Goal: Task Accomplishment & Management: Complete application form

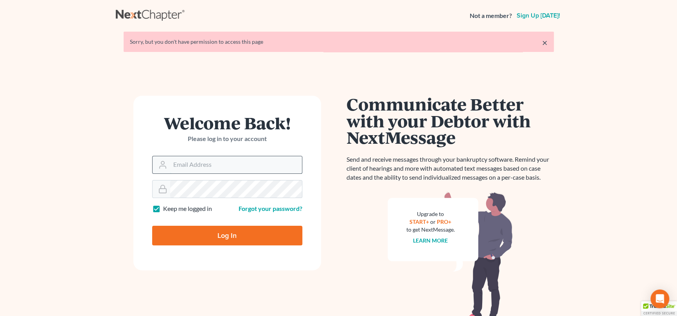
click at [203, 163] on input "Email Address" at bounding box center [236, 164] width 132 height 17
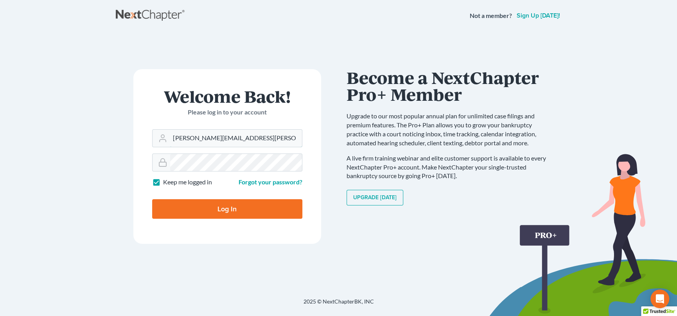
type input "[PERSON_NAME][EMAIL_ADDRESS][PERSON_NAME][DOMAIN_NAME]"
click at [220, 206] on input "Log In" at bounding box center [227, 209] width 150 height 20
type input "Thinking..."
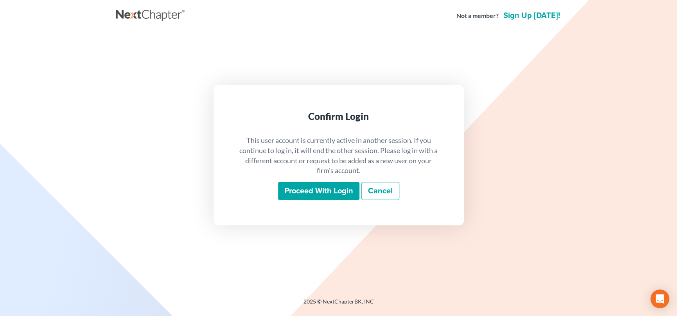
click at [308, 190] on input "Proceed with login" at bounding box center [318, 191] width 81 height 18
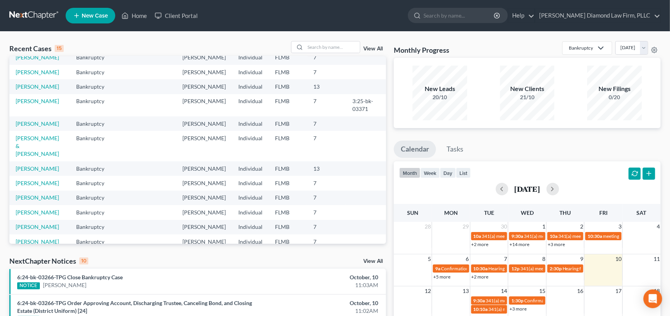
scroll to position [117, 0]
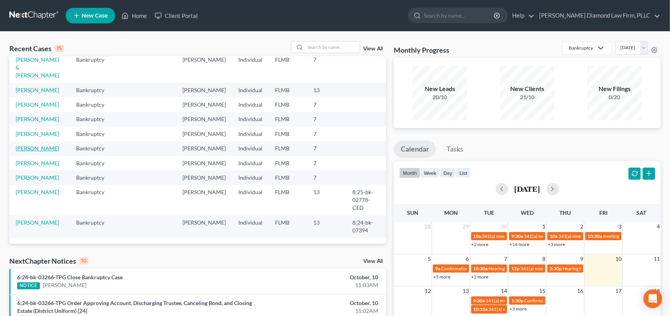
click at [25, 152] on link "[PERSON_NAME]" at bounding box center [37, 148] width 43 height 7
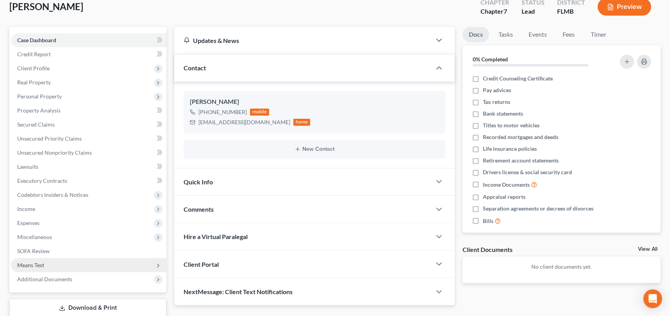
scroll to position [99, 0]
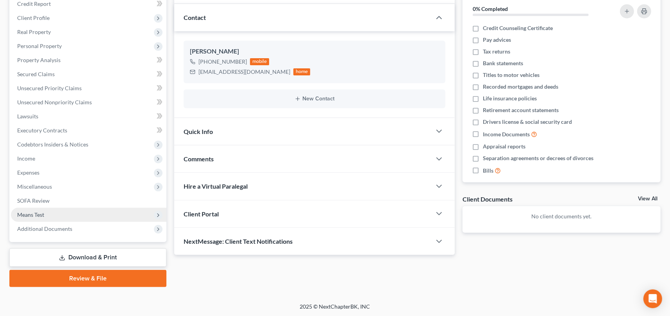
click at [37, 214] on span "Means Test" at bounding box center [30, 215] width 27 height 7
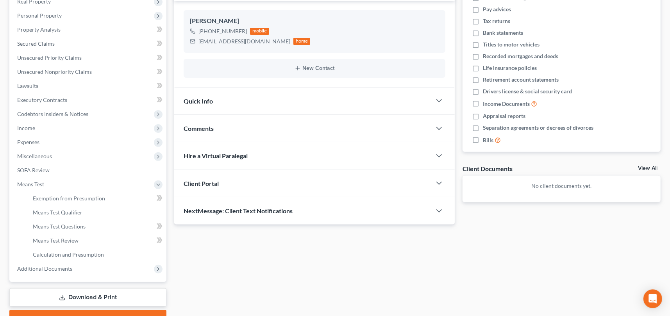
scroll to position [169, 0]
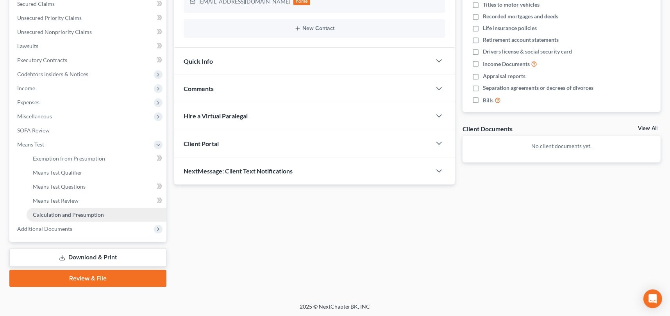
click at [61, 212] on span "Calculation and Presumption" at bounding box center [68, 215] width 71 height 7
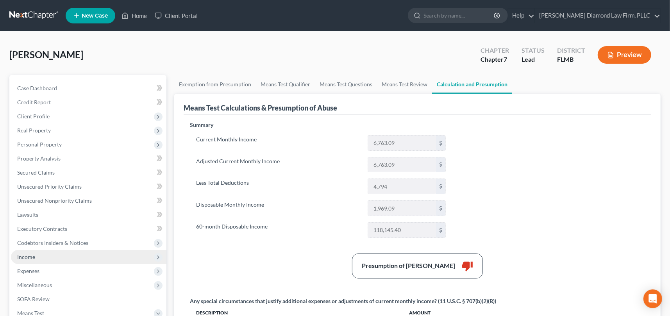
click at [35, 257] on span "Income" at bounding box center [89, 257] width 156 height 14
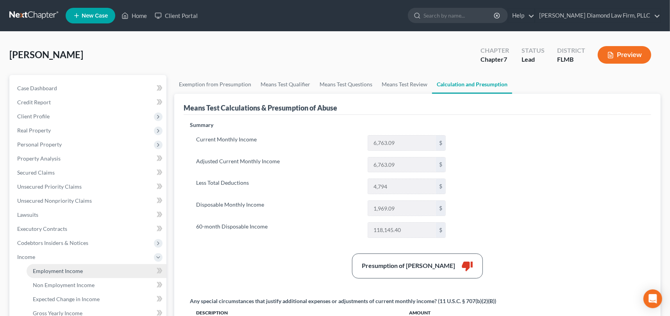
click at [60, 270] on span "Employment Income" at bounding box center [58, 271] width 50 height 7
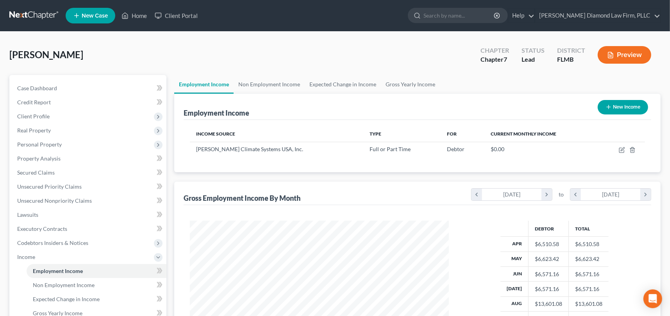
scroll to position [140, 274]
click at [547, 194] on icon "chevron_right" at bounding box center [547, 195] width 11 height 12
click at [647, 194] on icon "chevron_right" at bounding box center [646, 195] width 11 height 12
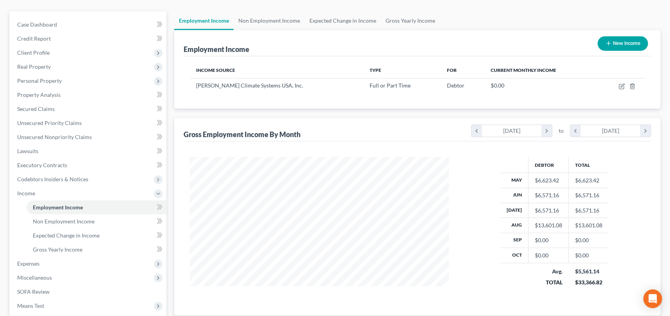
scroll to position [38, 0]
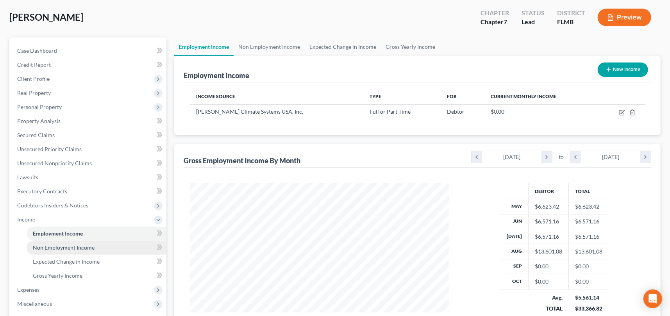
click at [81, 247] on span "Non Employment Income" at bounding box center [64, 247] width 62 height 7
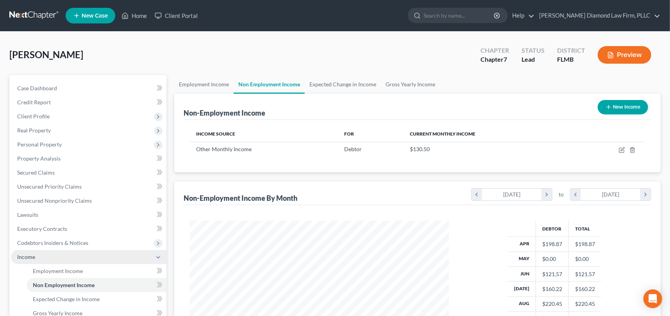
scroll to position [140, 274]
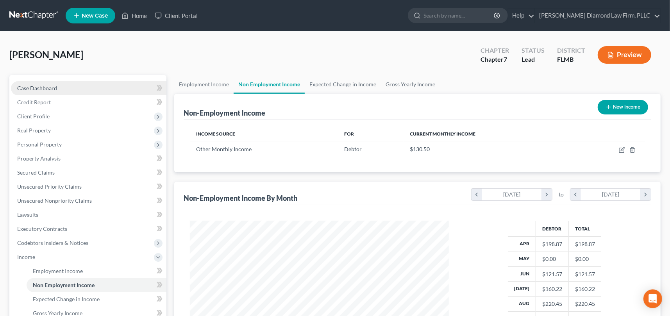
click at [49, 90] on span "Case Dashboard" at bounding box center [37, 88] width 40 height 7
select select "8"
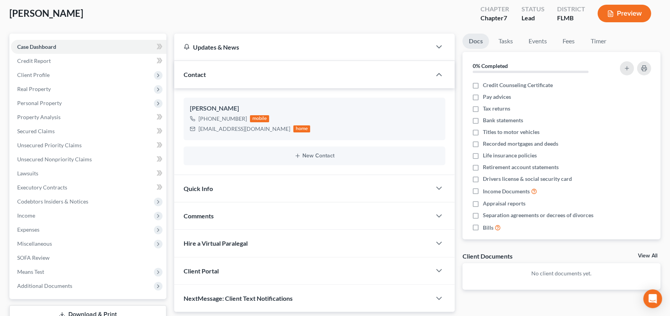
scroll to position [78, 0]
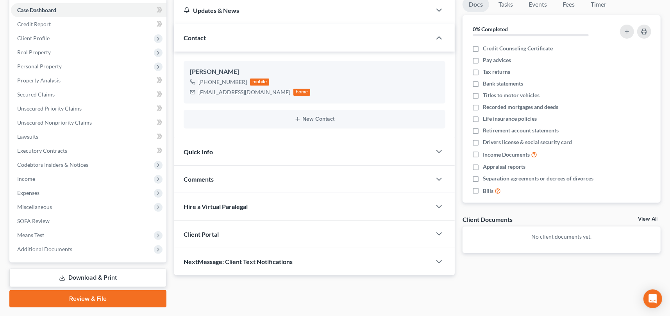
click at [203, 149] on span "Quick Info" at bounding box center [198, 151] width 29 height 7
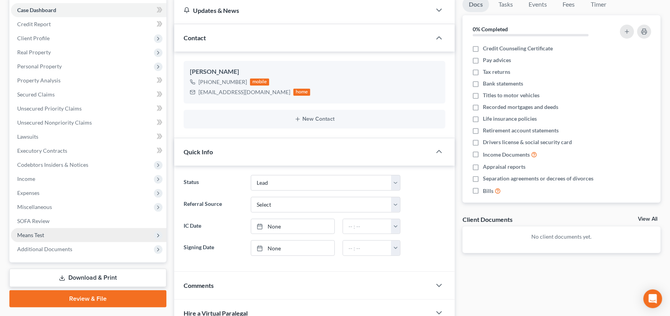
click at [32, 236] on span "Means Test" at bounding box center [30, 235] width 27 height 7
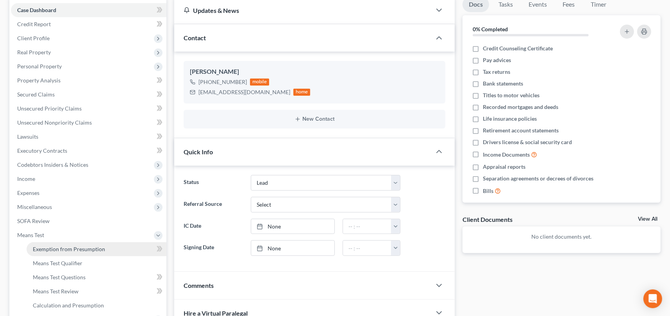
click at [77, 248] on span "Exemption from Presumption" at bounding box center [69, 249] width 72 height 7
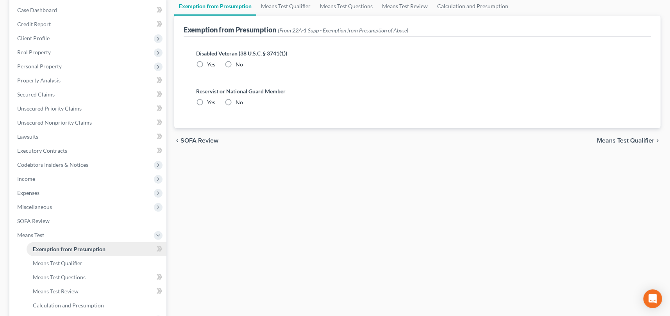
radio input "true"
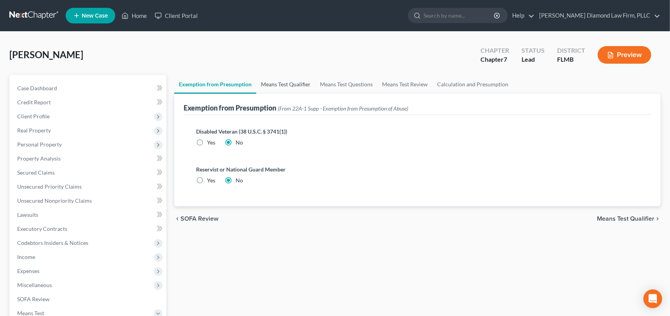
click at [285, 85] on link "Means Test Qualifier" at bounding box center [285, 84] width 59 height 19
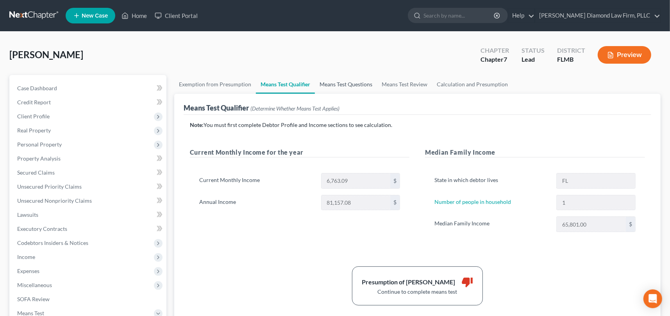
click at [348, 83] on link "Means Test Questions" at bounding box center [346, 84] width 62 height 19
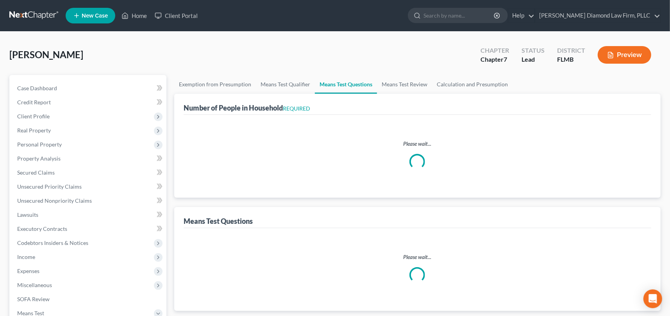
select select "1"
select select "60"
select select "1"
select select "60"
select select "1"
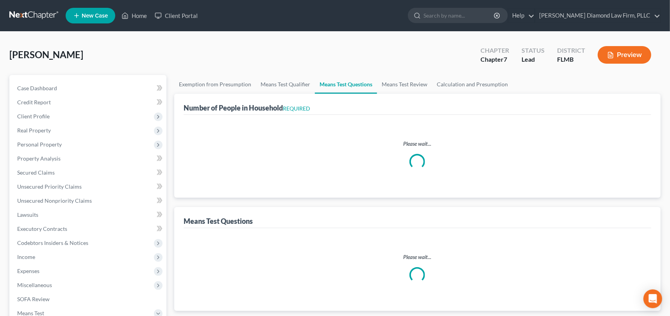
select select "2"
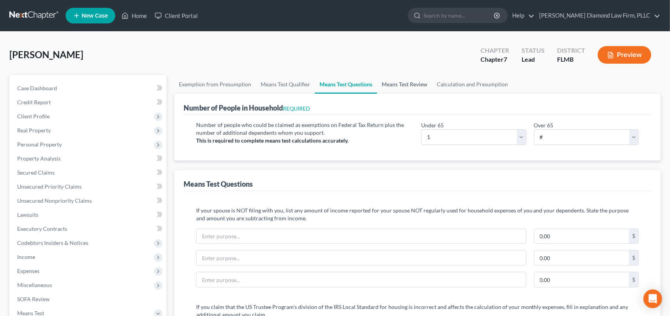
click at [406, 85] on link "Means Test Review" at bounding box center [404, 84] width 55 height 19
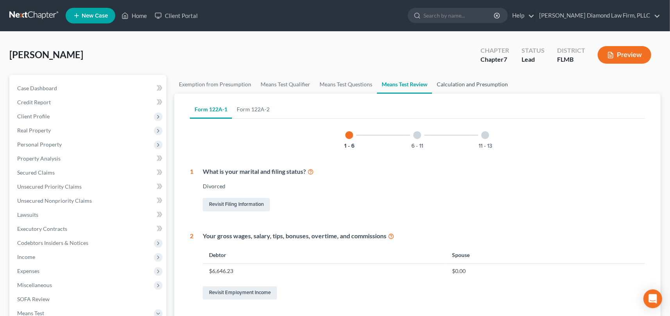
click at [449, 84] on link "Calculation and Presumption" at bounding box center [472, 84] width 81 height 19
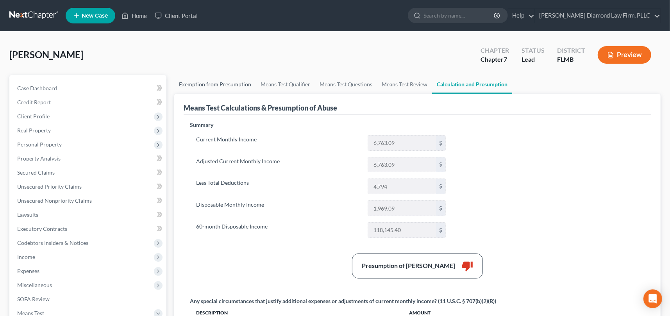
click at [230, 86] on link "Exemption from Presumption" at bounding box center [215, 84] width 82 height 19
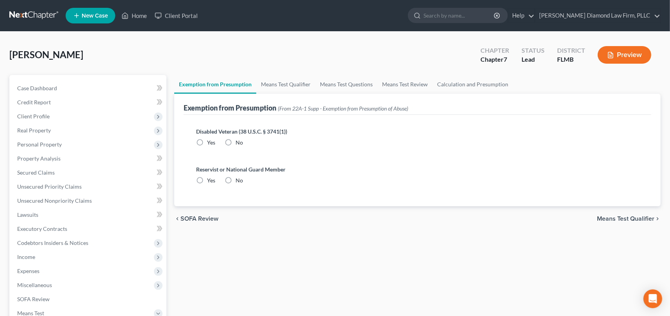
radio input "true"
click at [49, 256] on span "Income" at bounding box center [89, 257] width 156 height 14
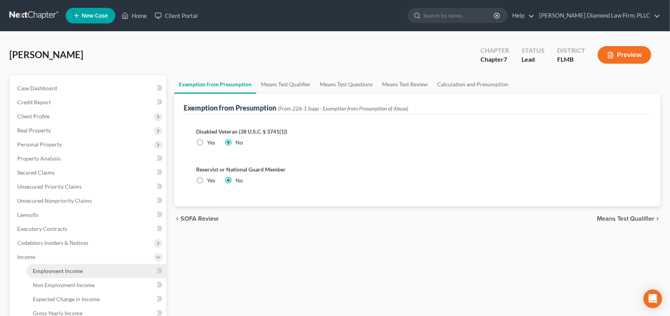
click at [50, 271] on span "Employment Income" at bounding box center [58, 271] width 50 height 7
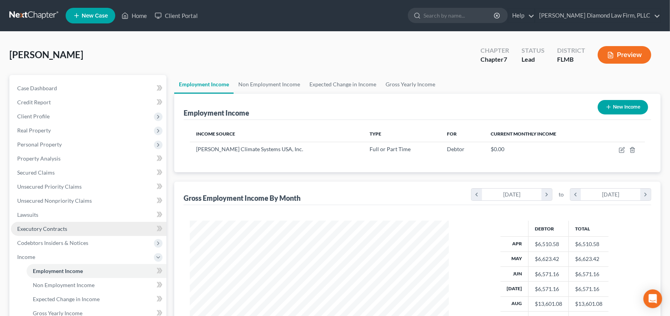
scroll to position [140, 274]
click at [337, 84] on link "Expected Change in Income" at bounding box center [343, 84] width 76 height 19
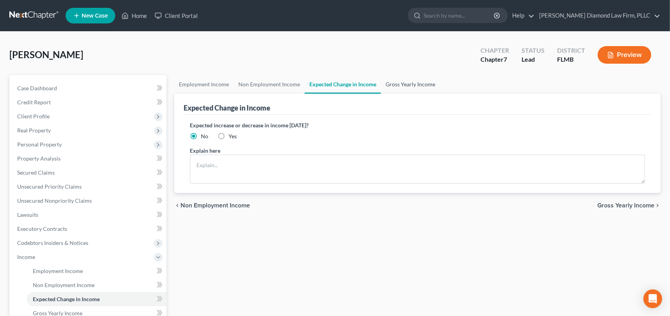
click at [412, 84] on link "Gross Yearly Income" at bounding box center [410, 84] width 59 height 19
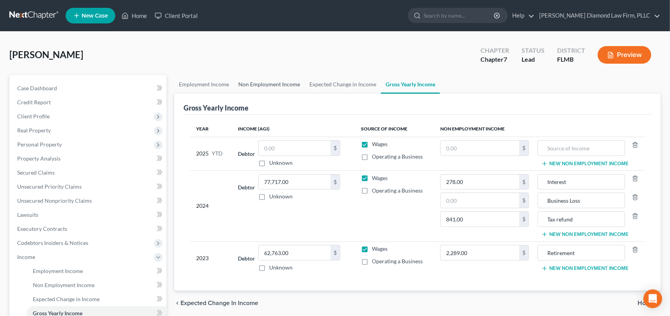
click at [281, 87] on link "Non Employment Income" at bounding box center [269, 84] width 71 height 19
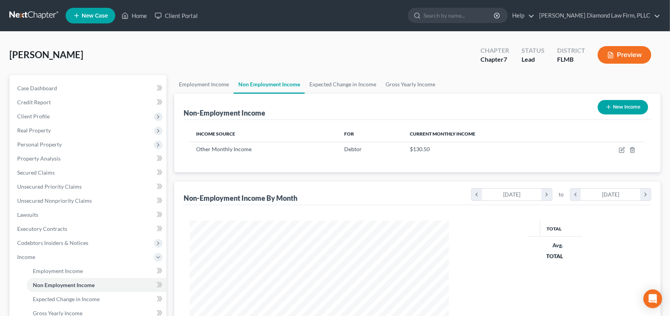
scroll to position [140, 274]
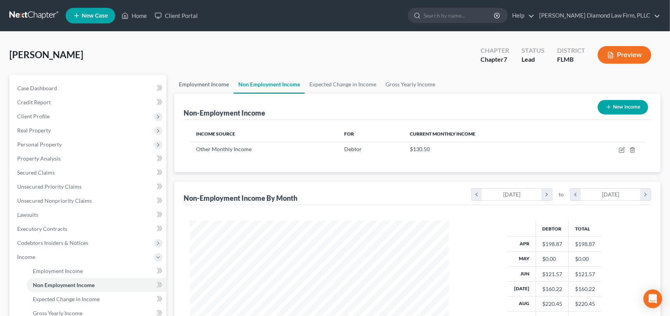
click at [198, 86] on link "Employment Income" at bounding box center [203, 84] width 59 height 19
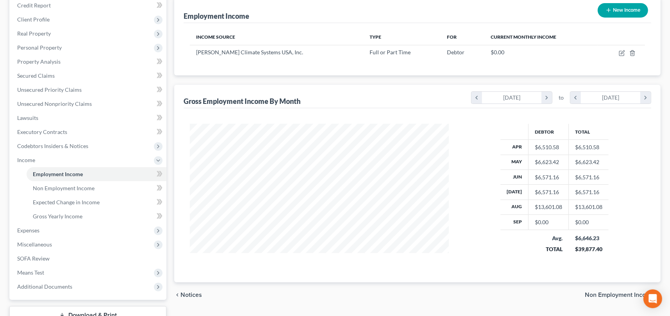
scroll to position [117, 0]
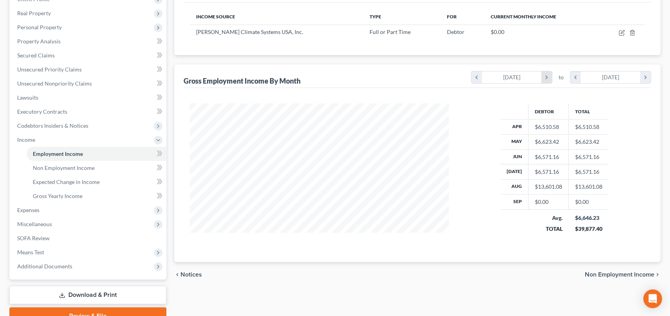
click at [549, 75] on icon "chevron_right" at bounding box center [547, 78] width 11 height 12
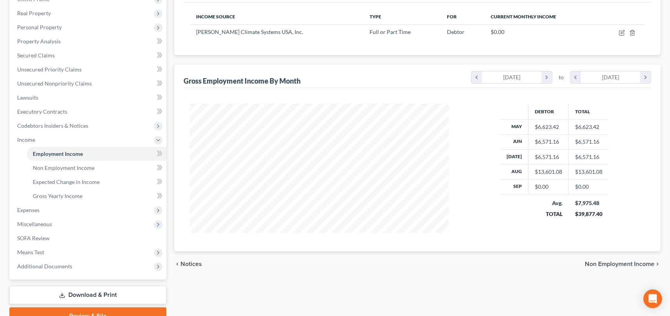
scroll to position [390822, 390676]
click at [646, 76] on icon "chevron_right" at bounding box center [646, 78] width 11 height 12
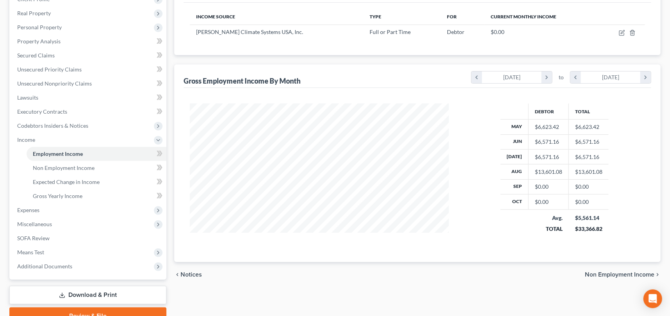
click at [469, 187] on div "Debtor Total May $6,623.42 $6,623.42 Jun $6,571.16 $6,571.16 [DATE] $6,571.16 $…" at bounding box center [555, 174] width 196 height 140
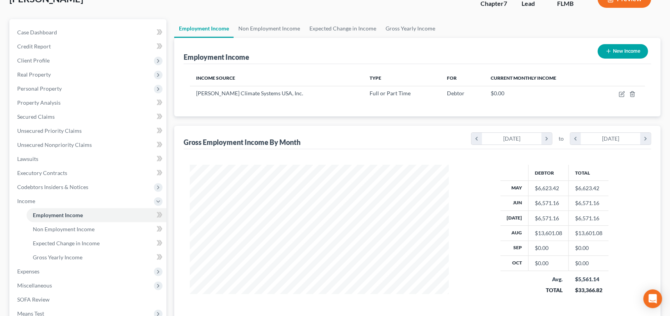
scroll to position [0, 0]
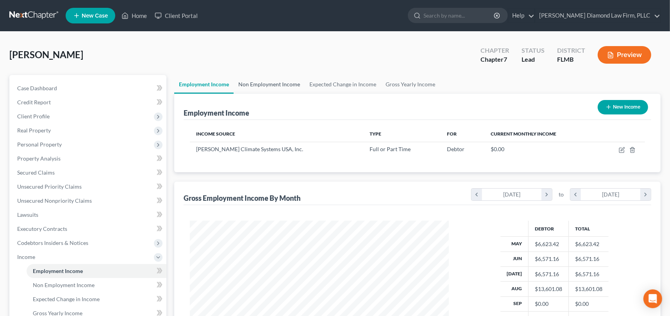
click at [256, 85] on link "Non Employment Income" at bounding box center [269, 84] width 71 height 19
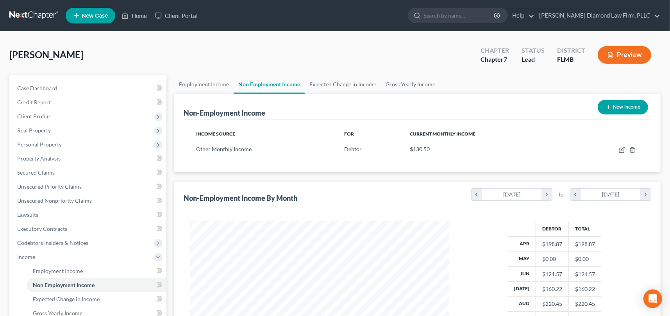
scroll to position [140, 274]
click at [551, 194] on icon "chevron_right" at bounding box center [547, 195] width 11 height 12
click at [649, 195] on icon "chevron_right" at bounding box center [646, 195] width 11 height 12
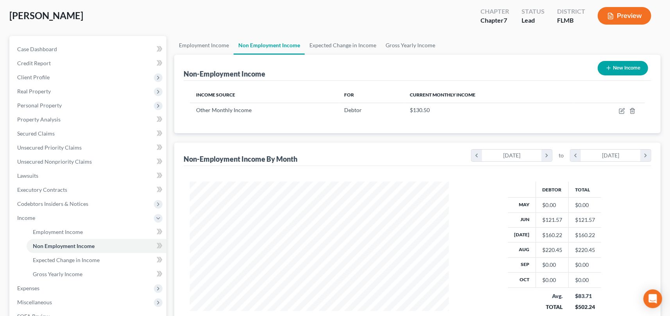
scroll to position [0, 0]
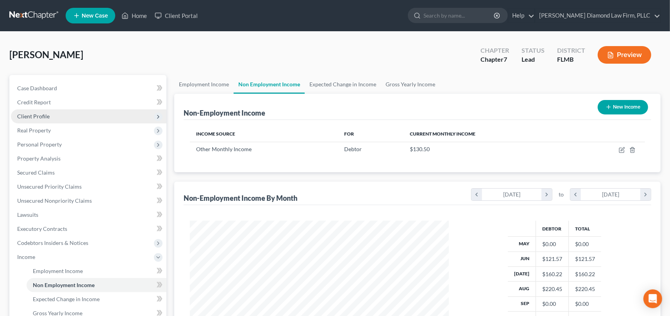
click at [45, 116] on span "Client Profile" at bounding box center [33, 116] width 32 height 7
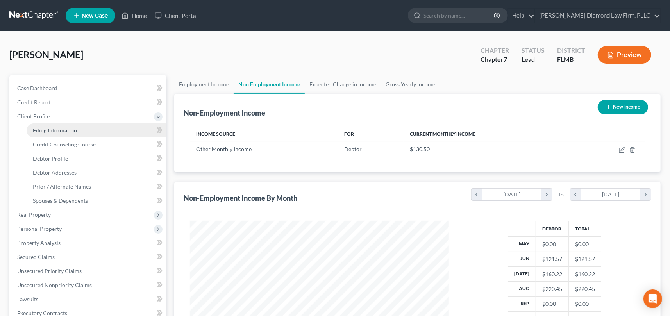
click at [46, 134] on link "Filing Information" at bounding box center [97, 131] width 140 height 14
select select "1"
select select "0"
select select "9"
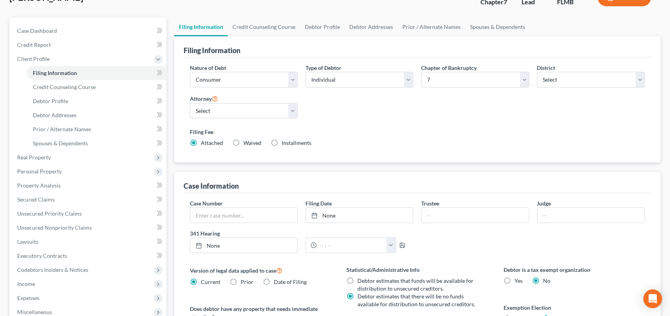
scroll to position [78, 0]
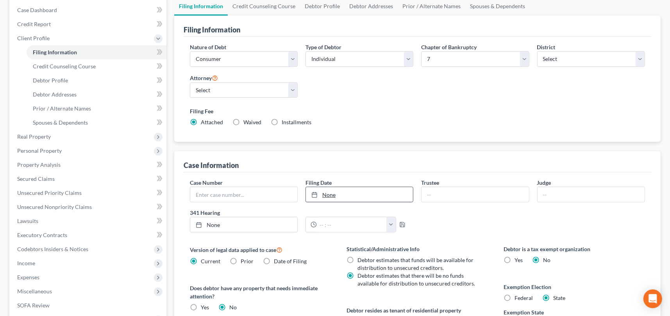
type input "[DATE]"
click at [344, 191] on link "None" at bounding box center [359, 194] width 107 height 15
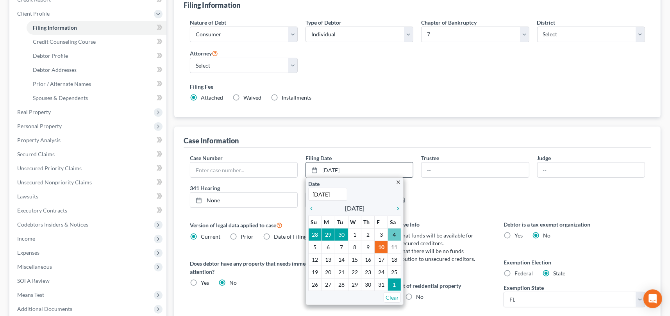
scroll to position [117, 0]
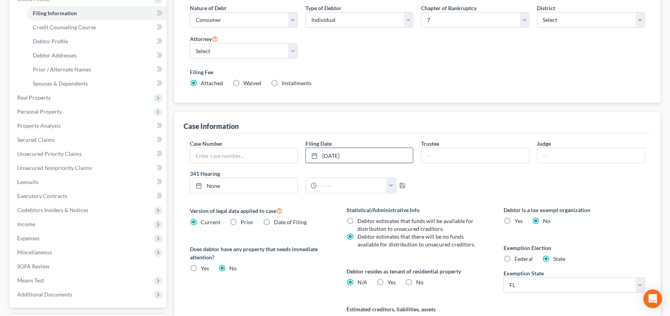
click at [450, 192] on div "Case Number Filing Date [DATE] close Date [DATE] Time 12:00 AM chevron_left [DA…" at bounding box center [417, 170] width 463 height 60
click at [359, 72] on label "Filing Fee" at bounding box center [417, 72] width 455 height 8
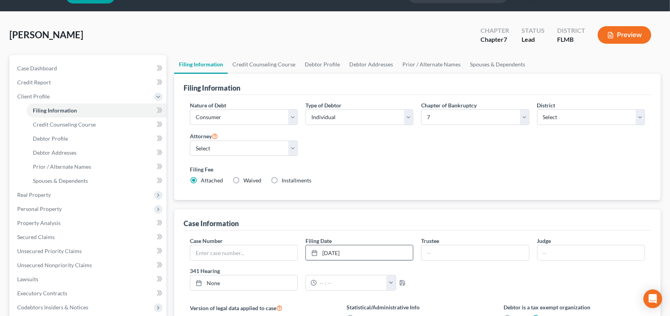
scroll to position [0, 0]
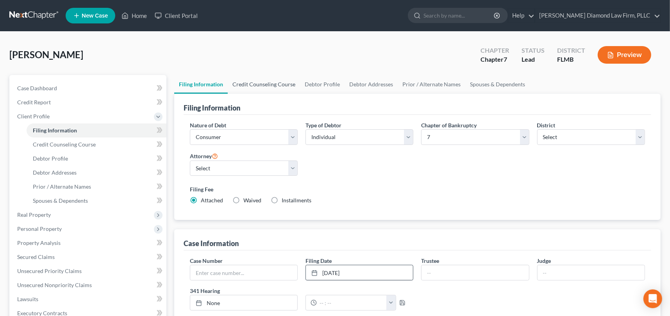
click at [262, 82] on link "Credit Counseling Course" at bounding box center [264, 84] width 72 height 19
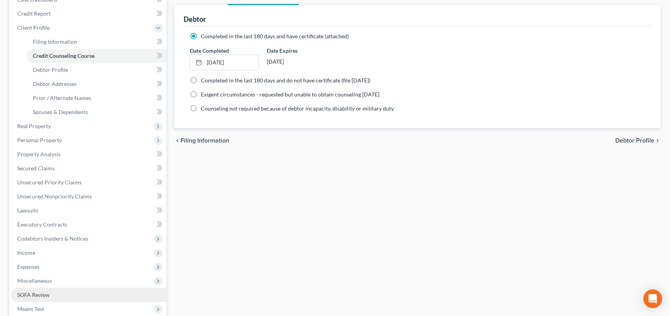
scroll to position [117, 0]
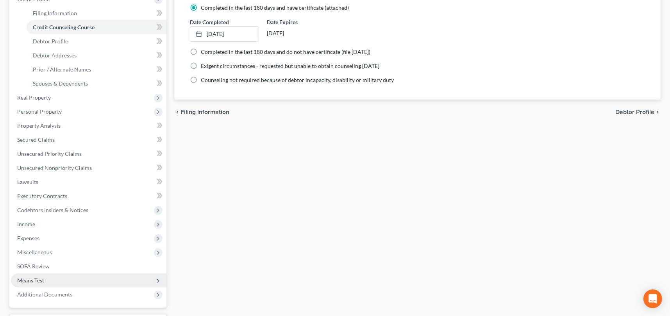
click at [46, 281] on span "Means Test" at bounding box center [89, 281] width 156 height 14
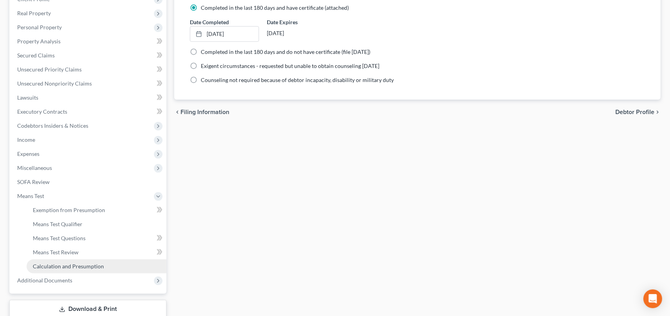
click at [82, 264] on span "Calculation and Presumption" at bounding box center [68, 266] width 71 height 7
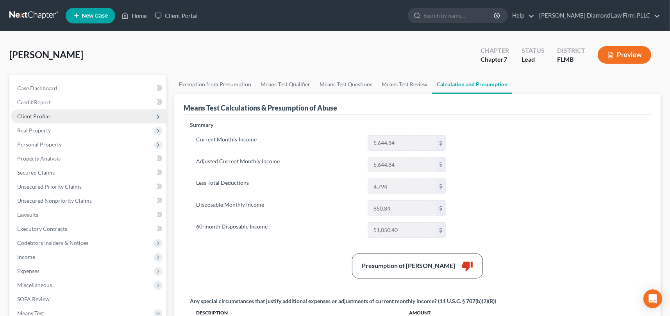
click at [43, 118] on span "Client Profile" at bounding box center [33, 116] width 32 height 7
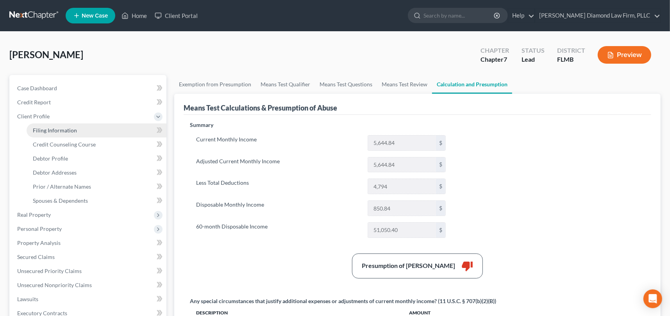
click at [63, 130] on span "Filing Information" at bounding box center [55, 130] width 44 height 7
select select "1"
select select "0"
select select "15"
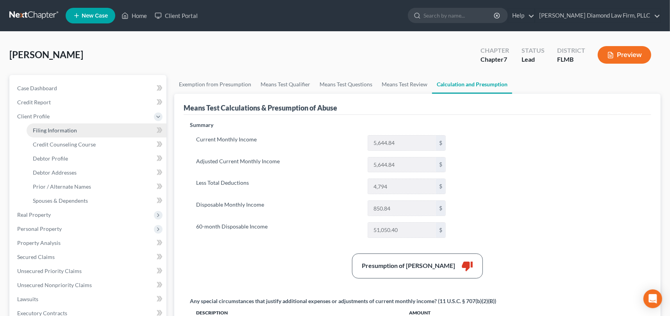
select select "0"
select select "9"
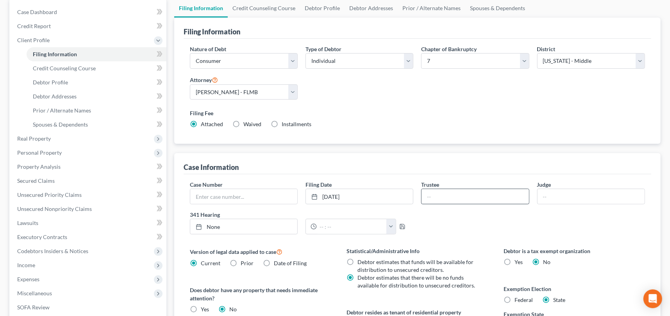
scroll to position [78, 0]
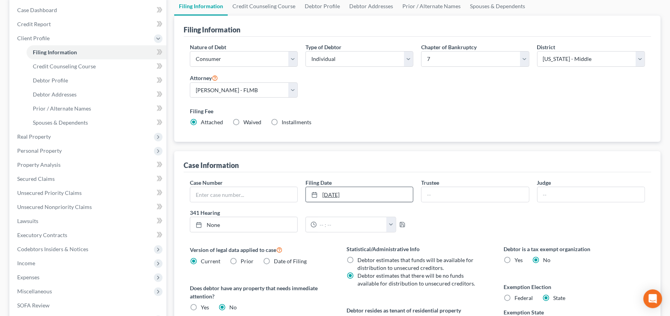
click at [381, 192] on link "[DATE]" at bounding box center [359, 194] width 107 height 15
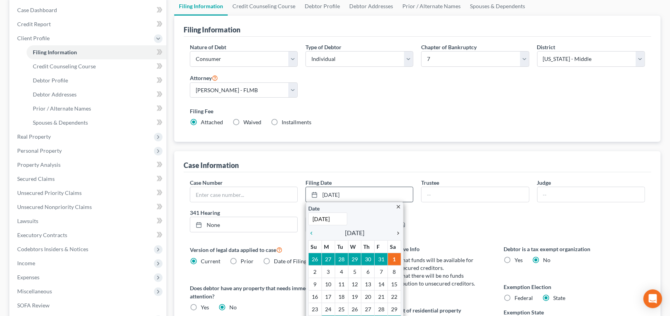
click at [397, 233] on icon "chevron_right" at bounding box center [396, 233] width 10 height 6
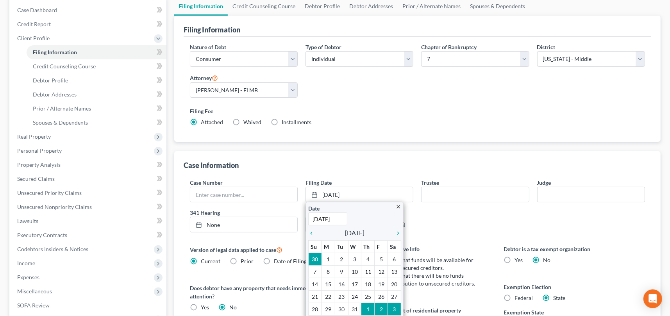
click at [451, 219] on div "Case Number Filing Date [DATE] close Date [DATE] Time 12:00 AM chevron_left [DA…" at bounding box center [417, 209] width 463 height 60
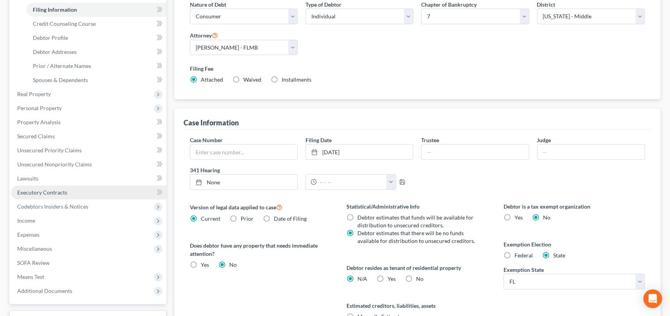
scroll to position [195, 0]
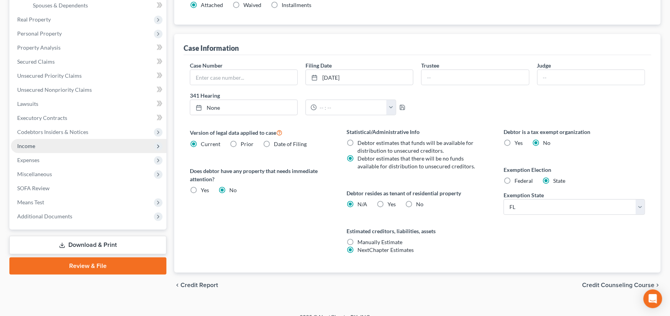
click at [47, 145] on span "Income" at bounding box center [89, 146] width 156 height 14
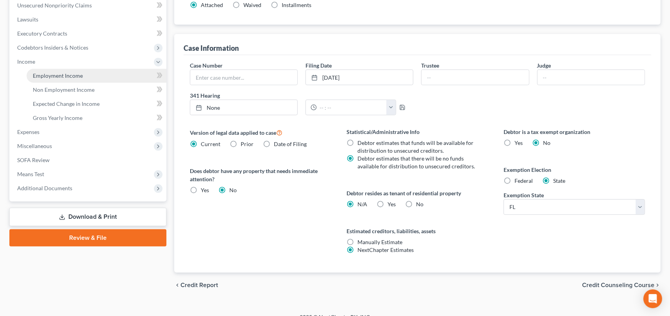
click at [66, 73] on span "Employment Income" at bounding box center [58, 75] width 50 height 7
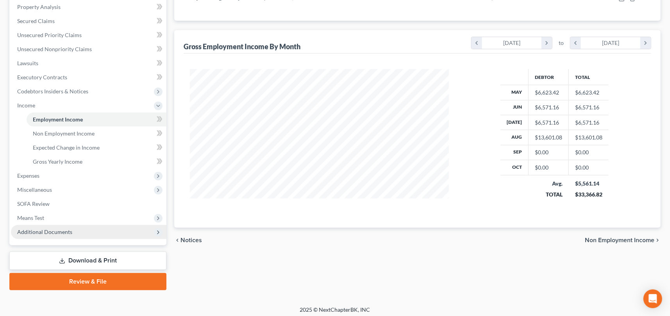
scroll to position [155, 0]
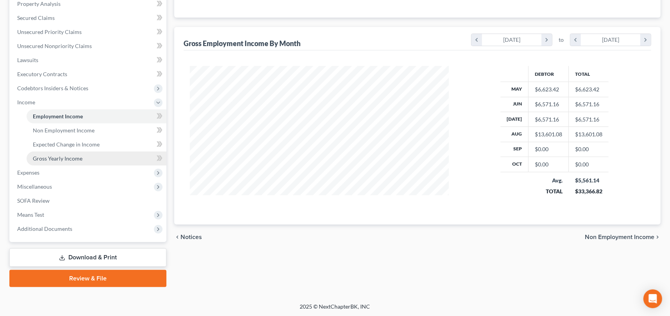
click at [69, 159] on span "Gross Yearly Income" at bounding box center [58, 158] width 50 height 7
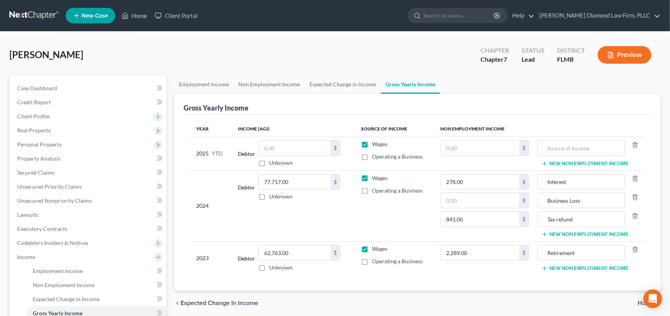
click at [336, 63] on div "[PERSON_NAME] Upgraded Chapter Chapter 7 Status Lead District FLMB Preview" at bounding box center [335, 58] width 652 height 34
click at [340, 59] on div "[PERSON_NAME] Upgraded Chapter Chapter 7 Status Lead District FLMB Preview" at bounding box center [335, 58] width 652 height 34
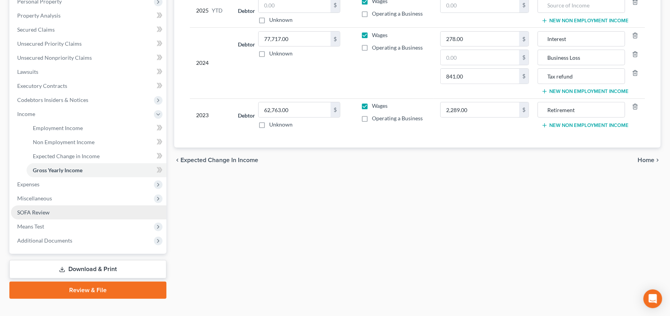
scroll to position [155, 0]
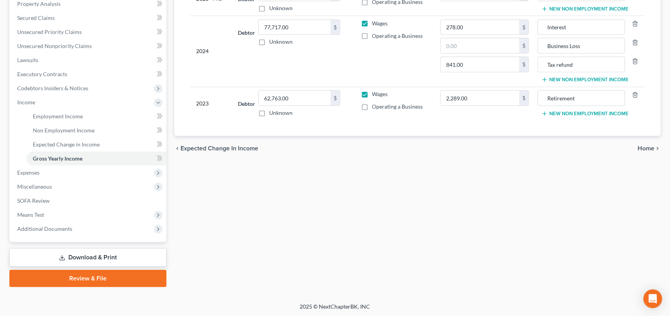
click at [310, 201] on div "Employment Income Non Employment Income Expected Change in Income Gross Yearly …" at bounding box center [417, 103] width 495 height 367
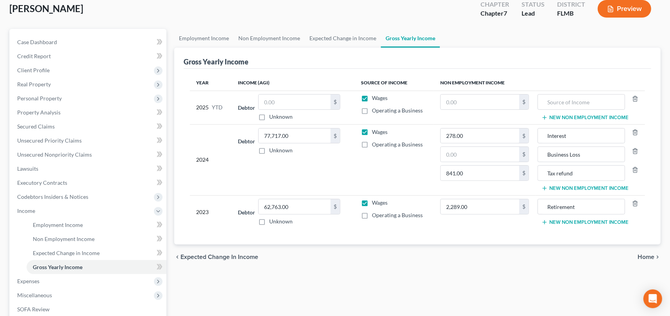
scroll to position [0, 0]
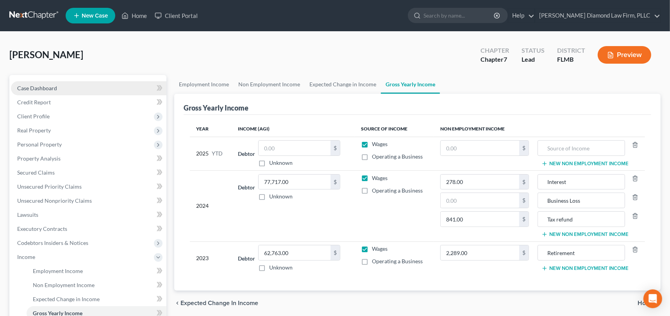
click at [47, 89] on span "Case Dashboard" at bounding box center [37, 88] width 40 height 7
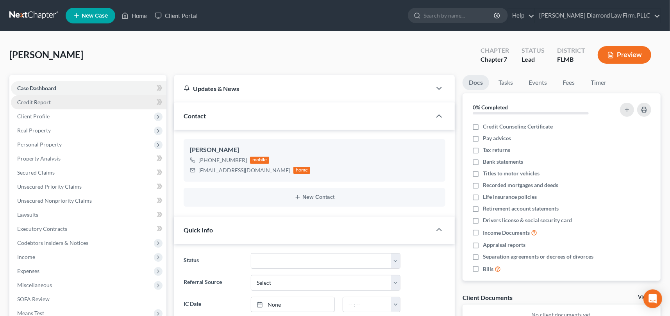
click at [35, 104] on span "Credit Report" at bounding box center [34, 102] width 34 height 7
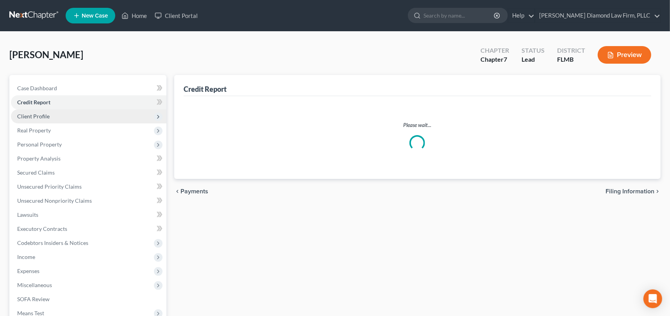
click at [45, 116] on span "Client Profile" at bounding box center [33, 116] width 32 height 7
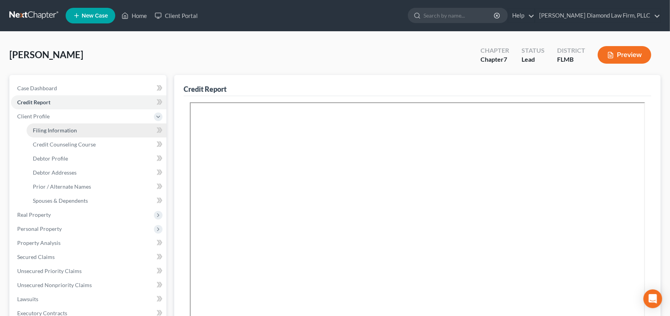
click at [50, 130] on span "Filing Information" at bounding box center [55, 130] width 44 height 7
select select "1"
select select "0"
select select "15"
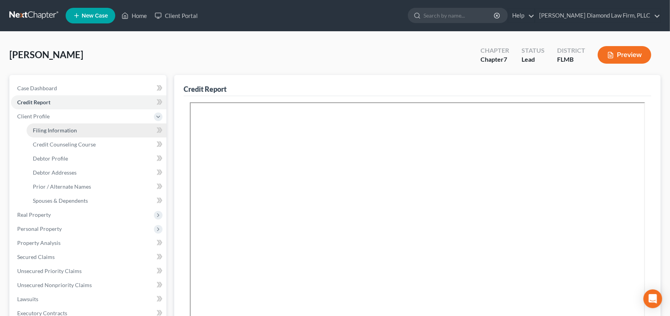
select select "0"
select select "9"
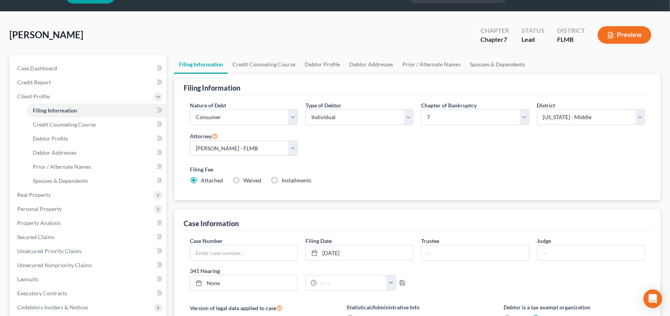
scroll to position [78, 0]
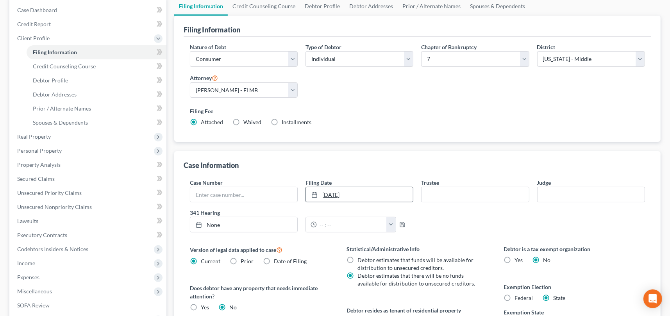
click at [400, 193] on link "[DATE]" at bounding box center [359, 194] width 107 height 15
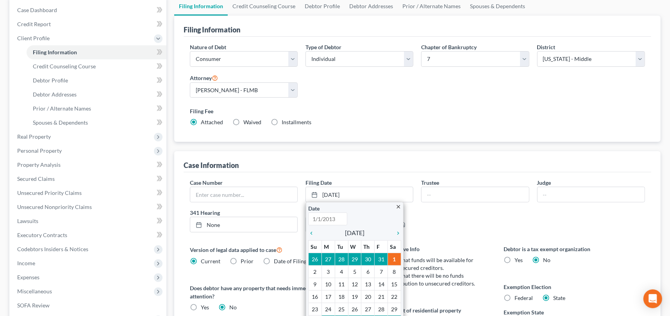
click at [459, 222] on div "Case Number Filing Date [DATE] close Date Time 12:00 AM chevron_left [DATE] che…" at bounding box center [417, 209] width 463 height 60
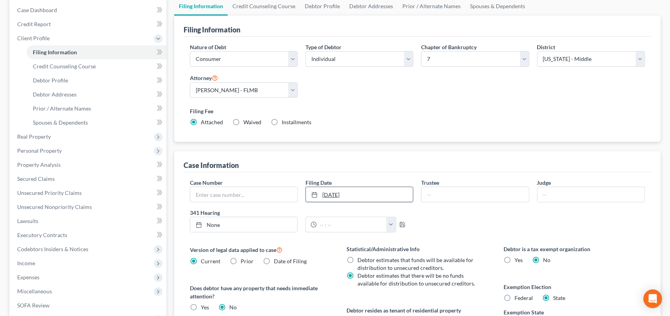
click at [356, 194] on link "[DATE]" at bounding box center [359, 194] width 107 height 15
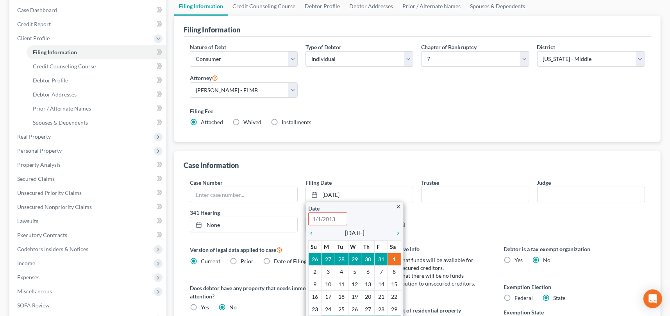
click at [466, 219] on div "Case Number Filing Date [DATE] close Date Time 12:00 AM chevron_left [DATE] che…" at bounding box center [417, 209] width 463 height 60
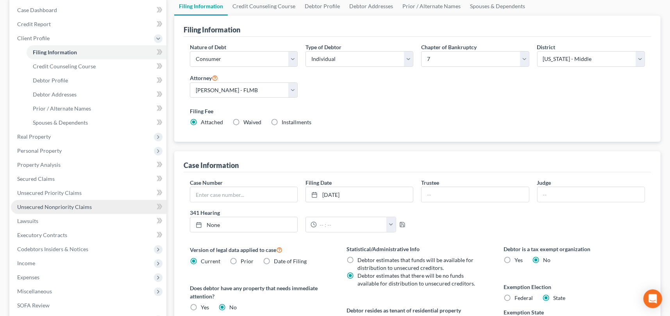
click at [71, 206] on span "Unsecured Nonpriority Claims" at bounding box center [54, 207] width 75 height 7
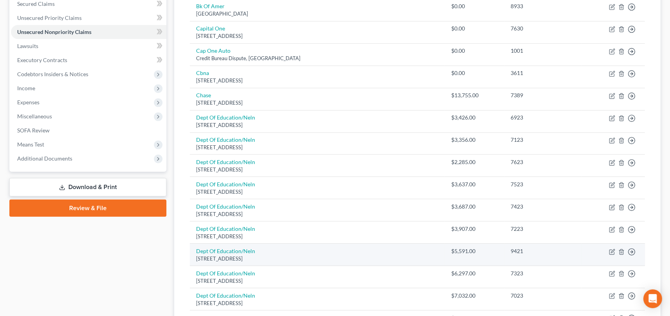
scroll to position [84, 0]
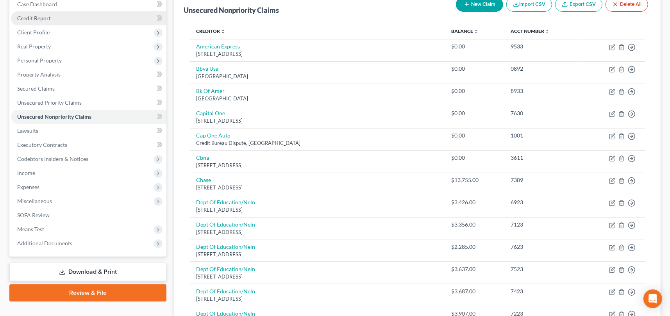
click at [40, 17] on span "Credit Report" at bounding box center [34, 18] width 34 height 7
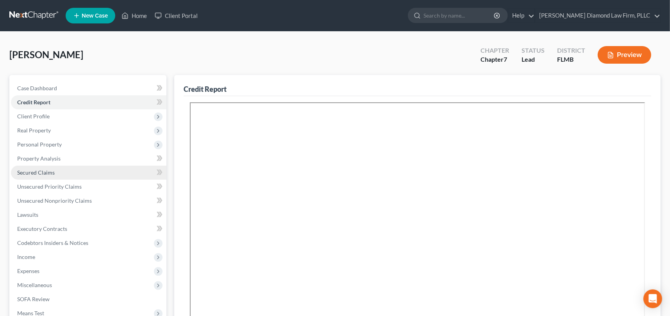
click at [36, 171] on span "Secured Claims" at bounding box center [36, 172] width 38 height 7
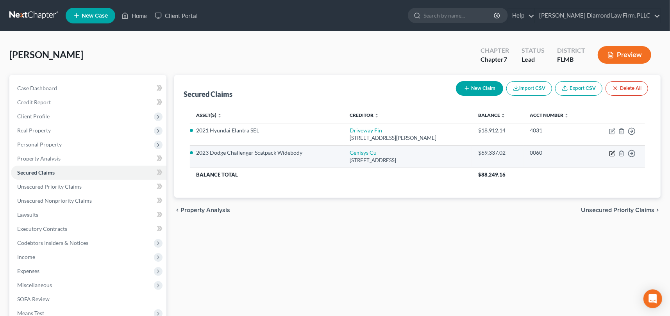
click at [612, 153] on icon "button" at bounding box center [613, 153] width 4 height 4
select select "23"
select select "2"
select select "0"
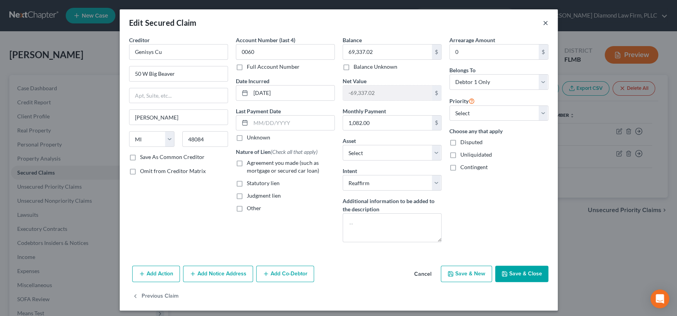
click at [543, 23] on button "×" at bounding box center [545, 22] width 5 height 9
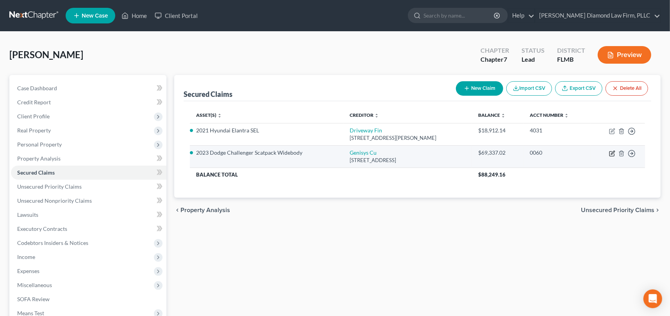
click at [611, 155] on icon "button" at bounding box center [612, 154] width 6 height 6
select select "23"
select select "13"
select select "2"
select select "0"
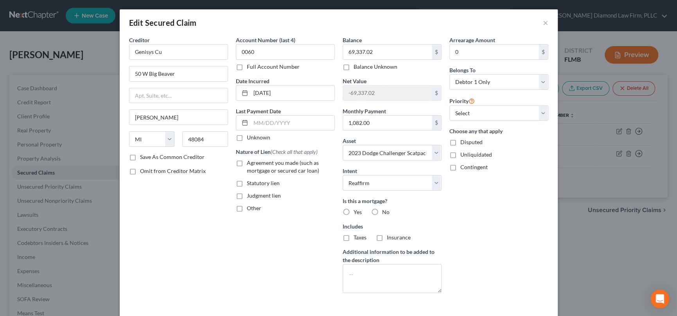
click at [467, 231] on div "Arrearage Amount 0 $ Belongs To * Select Debtor 1 Only Debtor 2 Only Debtor 1 A…" at bounding box center [498, 168] width 107 height 264
click at [427, 181] on select "Select Surrender Redeem Reaffirm Avoid Other" at bounding box center [391, 183] width 99 height 16
select select "0"
click at [342, 175] on select "Select Surrender Redeem Reaffirm Avoid Other" at bounding box center [391, 183] width 99 height 16
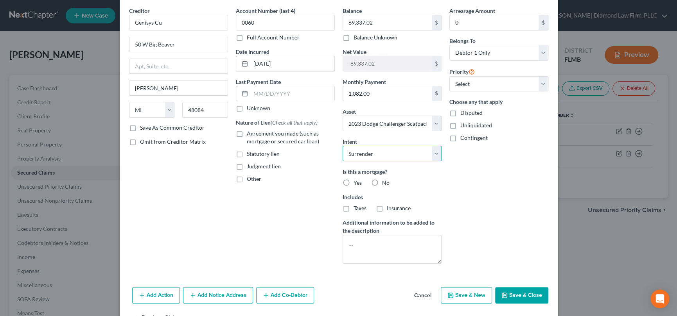
scroll to position [54, 0]
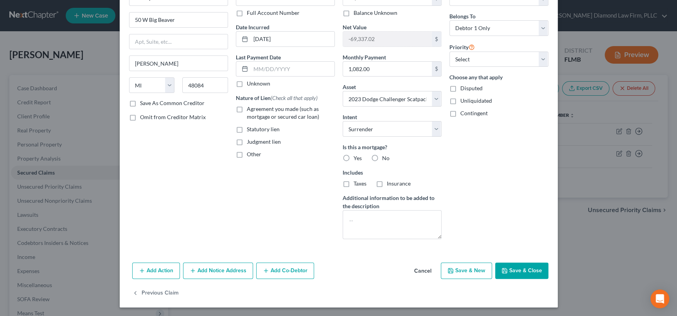
click at [516, 267] on button "Save & Close" at bounding box center [521, 271] width 53 height 16
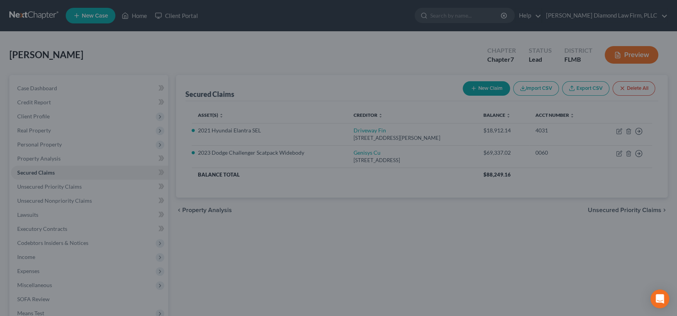
select select "13"
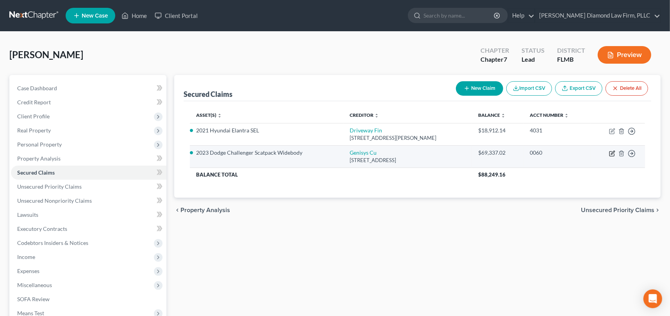
click at [611, 152] on icon "button" at bounding box center [612, 154] width 6 height 6
select select "23"
select select "13"
select select "0"
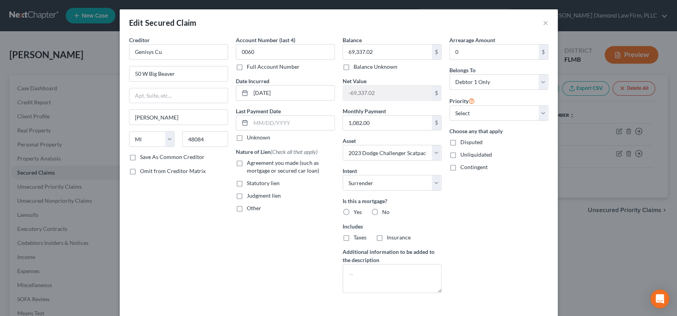
click at [523, 213] on div "Arrearage Amount 0 $ Belongs To * Select Debtor 1 Only Debtor 2 Only Debtor 1 A…" at bounding box center [498, 168] width 107 height 264
click at [382, 208] on label "No" at bounding box center [385, 212] width 7 height 8
click at [385, 208] on input "No" at bounding box center [387, 210] width 5 height 5
radio input "true"
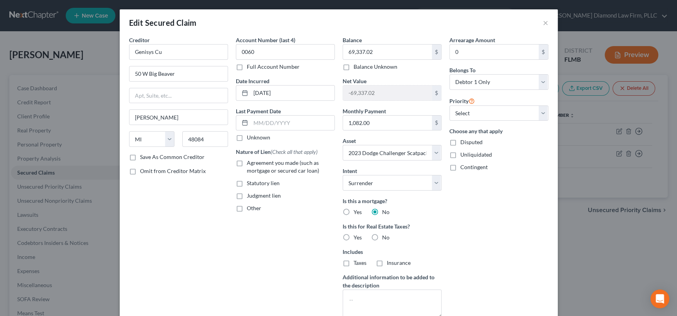
click at [382, 235] on label "No" at bounding box center [385, 238] width 7 height 8
click at [385, 235] on input "No" at bounding box center [387, 236] width 5 height 5
radio input "true"
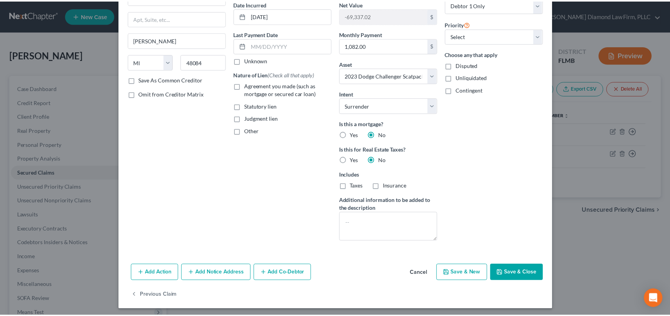
scroll to position [79, 0]
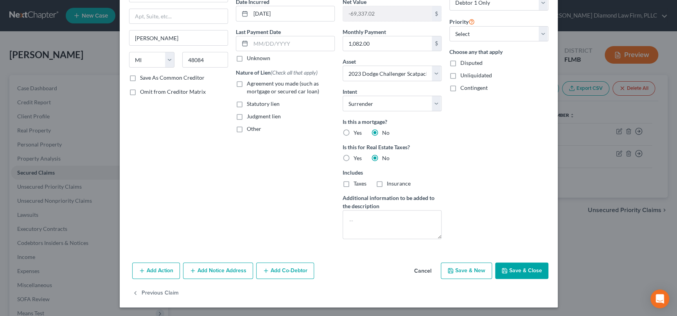
click at [511, 270] on button "Save & Close" at bounding box center [521, 271] width 53 height 16
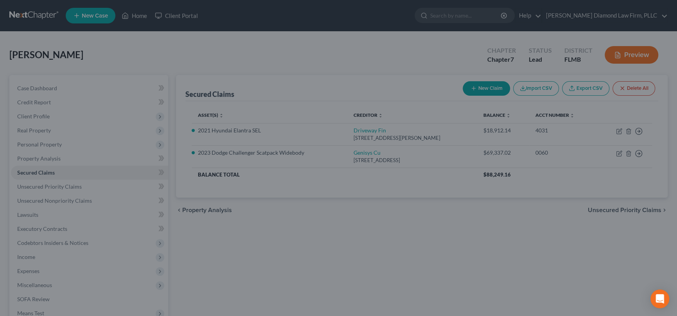
select select "13"
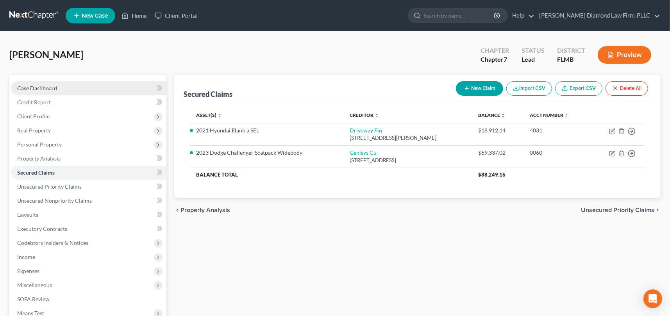
click at [57, 90] on link "Case Dashboard" at bounding box center [89, 88] width 156 height 14
select select "8"
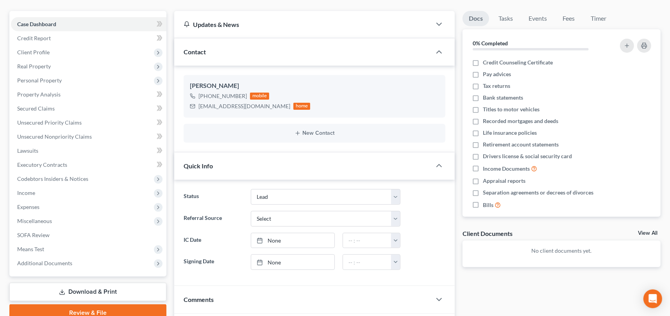
scroll to position [39, 0]
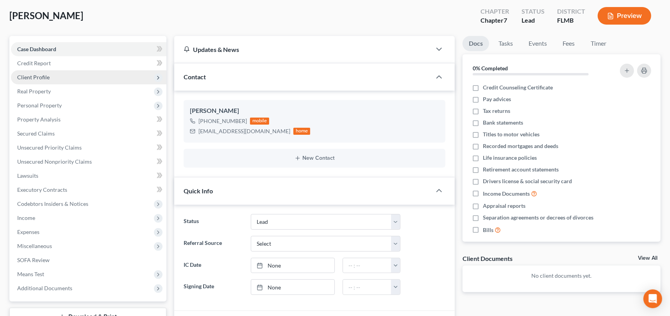
click at [36, 77] on span "Client Profile" at bounding box center [33, 77] width 32 height 7
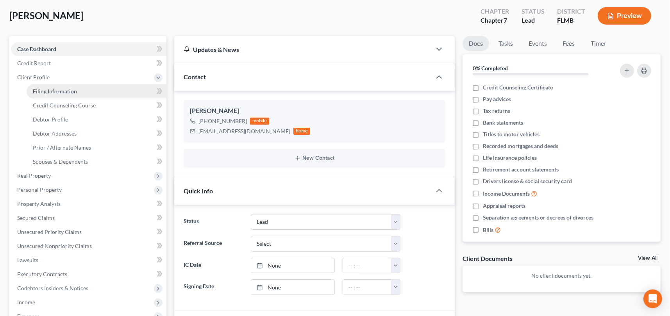
click at [52, 91] on span "Filing Information" at bounding box center [55, 91] width 44 height 7
select select "1"
select select "0"
select select "15"
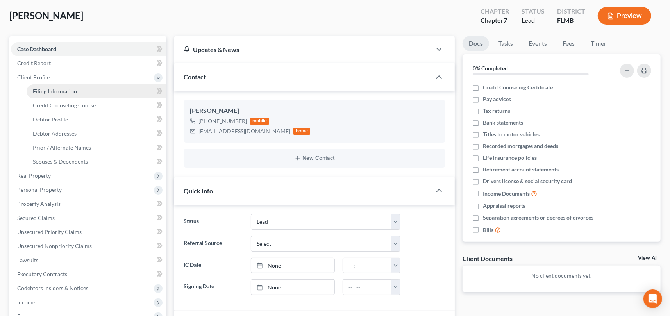
select select "0"
select select "9"
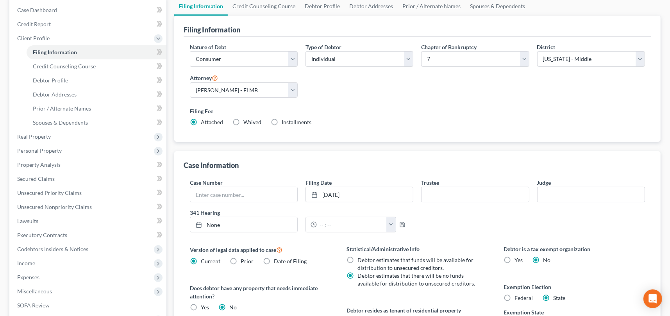
scroll to position [39, 0]
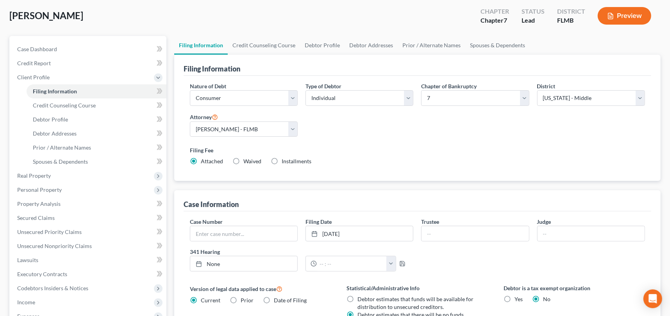
click at [355, 138] on div "Nature of Debt Select Business Consumer Other Nature of Business Select Clearin…" at bounding box center [417, 127] width 463 height 90
click at [372, 144] on div "Filing Fee Attached Waived Waived Installments Installments" at bounding box center [417, 157] width 463 height 29
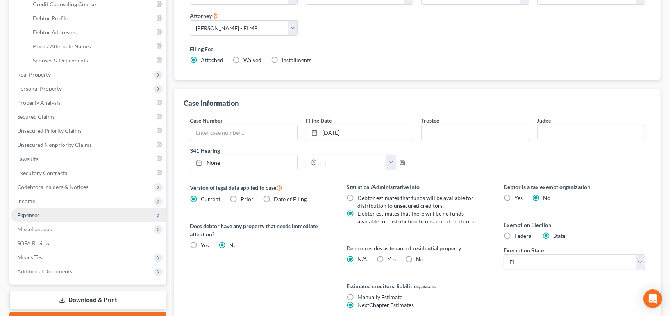
scroll to position [156, 0]
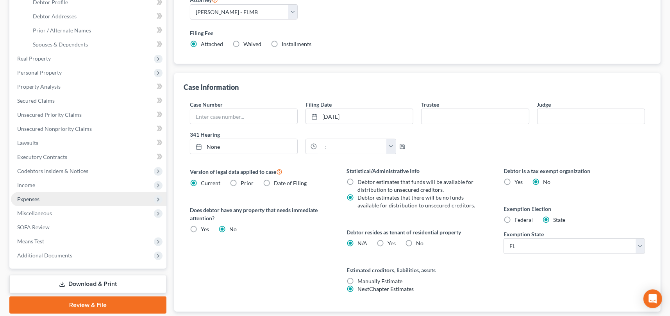
click at [47, 199] on span "Expenses" at bounding box center [89, 199] width 156 height 14
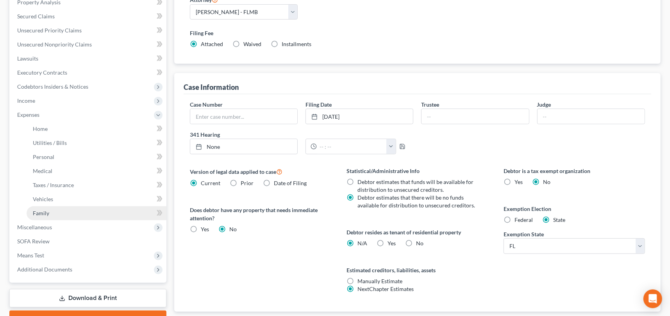
click at [72, 216] on link "Family" at bounding box center [97, 213] width 140 height 14
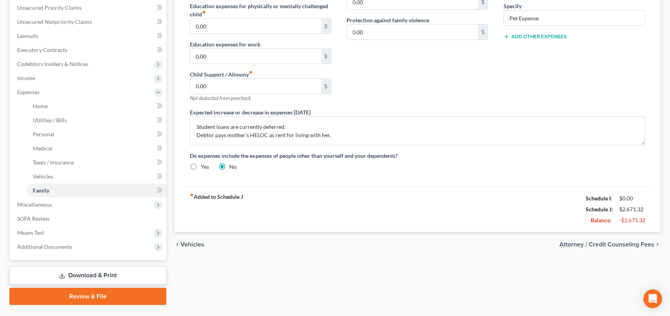
scroll to position [195, 0]
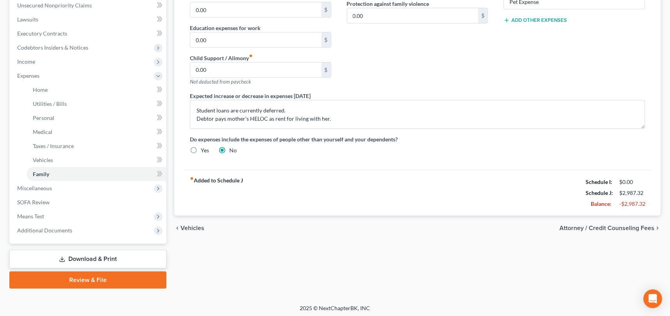
click at [396, 206] on div "fiber_manual_record Added to Schedule J Schedule I: $0.00 Schedule J: $2,987.32…" at bounding box center [418, 193] width 468 height 46
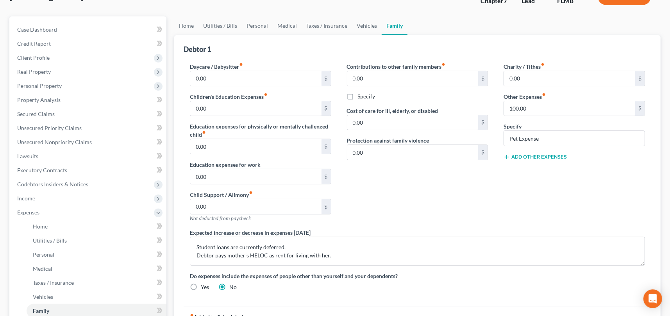
scroll to position [0, 0]
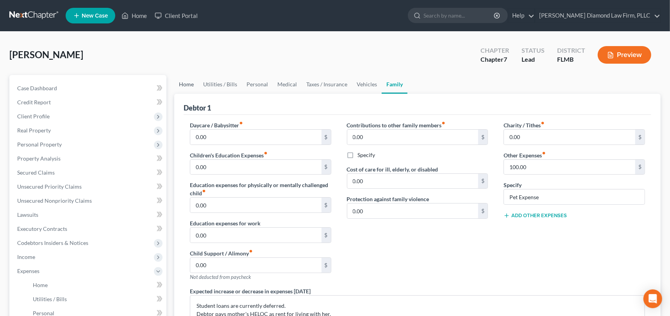
click at [186, 81] on link "Home" at bounding box center [186, 84] width 24 height 19
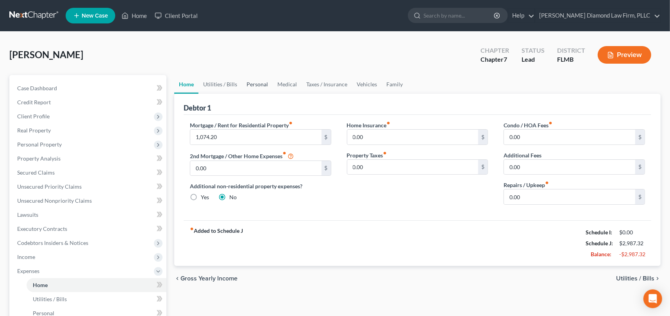
click at [257, 84] on link "Personal" at bounding box center [257, 84] width 31 height 19
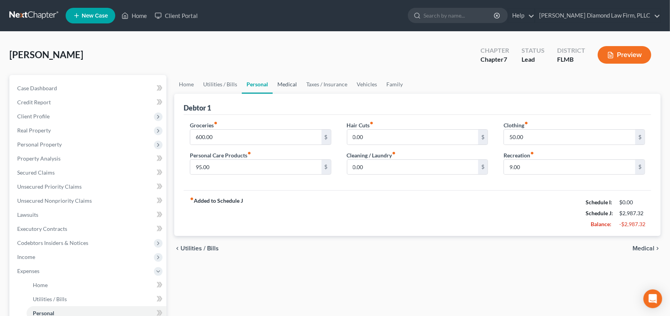
click at [291, 87] on link "Medical" at bounding box center [287, 84] width 29 height 19
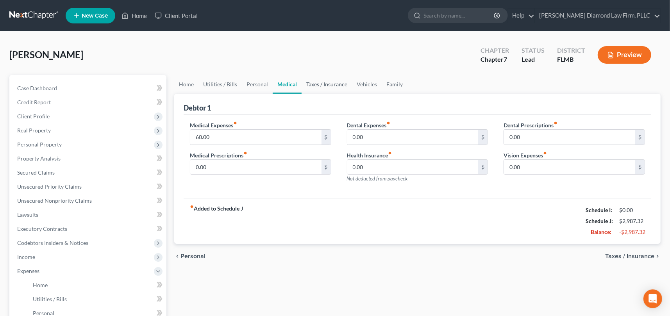
click at [329, 88] on link "Taxes / Insurance" at bounding box center [327, 84] width 50 height 19
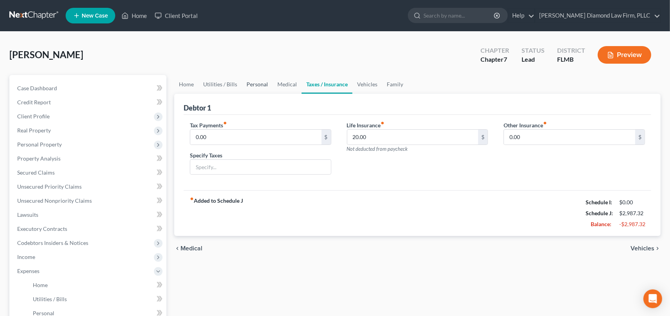
click at [262, 82] on link "Personal" at bounding box center [257, 84] width 31 height 19
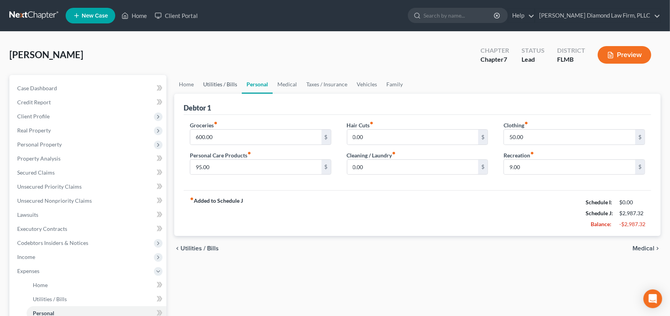
click at [230, 84] on link "Utilities / Bills" at bounding box center [220, 84] width 43 height 19
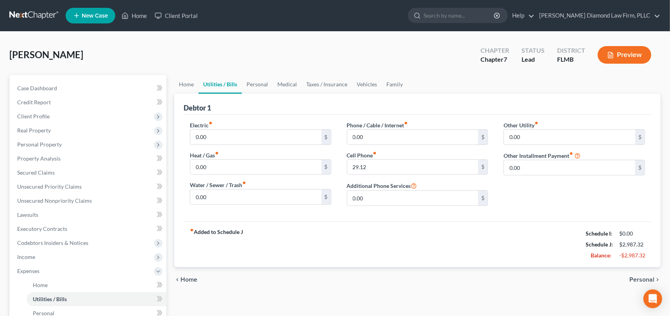
click at [538, 215] on div "Electric fiber_manual_record 0.00 $ Heat / Gas fiber_manual_record 0.00 $ Water…" at bounding box center [418, 168] width 468 height 107
click at [186, 83] on link "Home" at bounding box center [186, 84] width 24 height 19
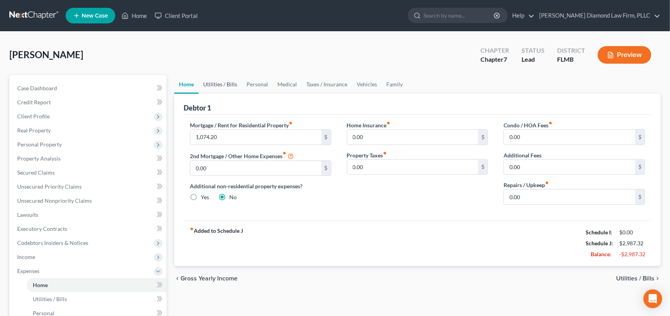
click at [222, 84] on link "Utilities / Bills" at bounding box center [220, 84] width 43 height 19
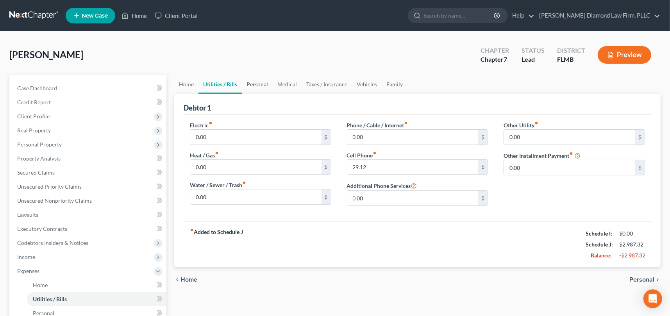
click at [265, 86] on link "Personal" at bounding box center [257, 84] width 31 height 19
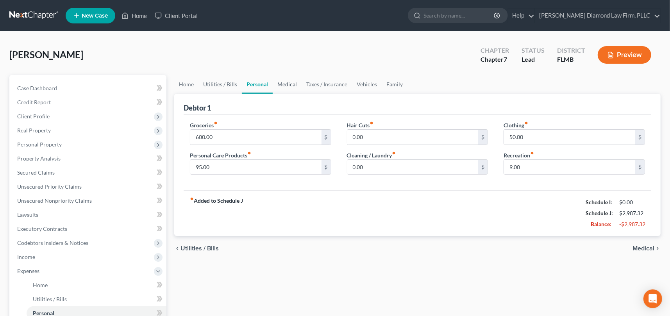
click at [289, 88] on link "Medical" at bounding box center [287, 84] width 29 height 19
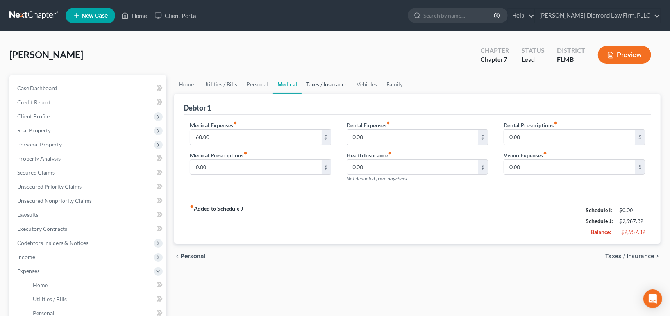
click at [321, 81] on link "Taxes / Insurance" at bounding box center [327, 84] width 50 height 19
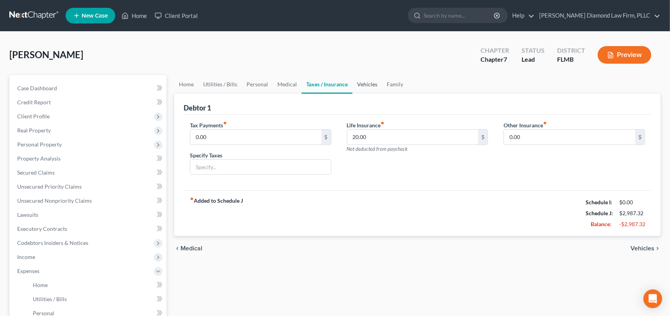
click at [371, 88] on link "Vehicles" at bounding box center [368, 84] width 30 height 19
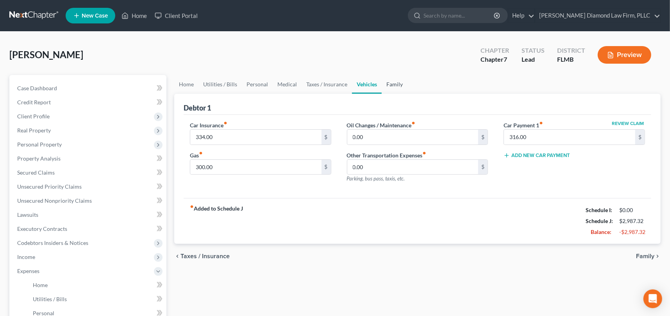
click at [389, 87] on link "Family" at bounding box center [395, 84] width 26 height 19
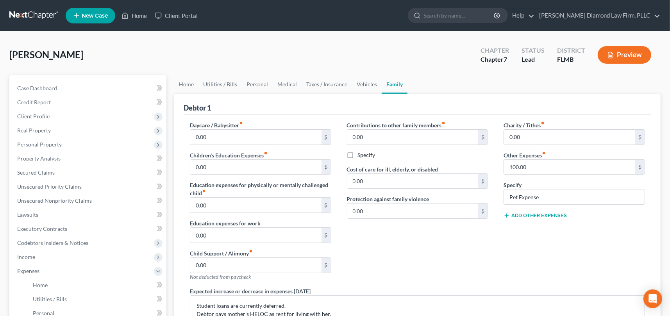
click at [434, 269] on div "Contributions to other family members fiber_manual_record 0.00 $ Specify Cost o…" at bounding box center [417, 204] width 157 height 166
click at [527, 136] on input "0.00" at bounding box center [569, 137] width 131 height 15
click at [472, 271] on div "Contributions to other family members fiber_manual_record 0.00 $ Specify Cost o…" at bounding box center [417, 204] width 157 height 166
click at [520, 133] on input "0.00" at bounding box center [569, 137] width 131 height 15
type input "616"
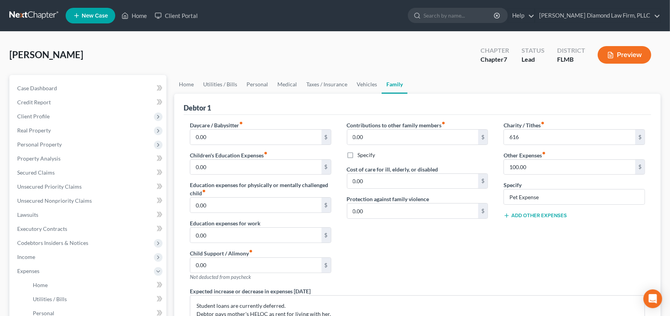
click at [402, 249] on div "Contributions to other family members fiber_manual_record 0.00 $ Specify Cost o…" at bounding box center [417, 204] width 157 height 166
click at [365, 86] on link "Vehicles" at bounding box center [367, 84] width 30 height 19
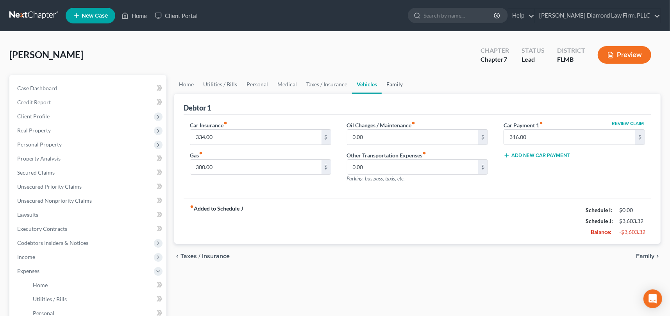
click at [394, 82] on link "Family" at bounding box center [395, 84] width 26 height 19
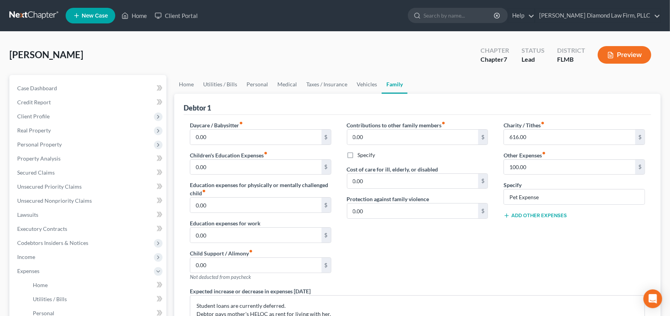
click at [457, 105] on div "Debtor 1" at bounding box center [418, 104] width 468 height 21
click at [390, 103] on div "Debtor 1" at bounding box center [418, 104] width 468 height 21
click at [263, 107] on div "Debtor 1" at bounding box center [418, 104] width 468 height 21
click at [402, 251] on div "Contributions to other family members fiber_manual_record 0.00 $ Specify Cost o…" at bounding box center [417, 204] width 157 height 166
click at [314, 100] on div "Debtor 1" at bounding box center [418, 104] width 468 height 21
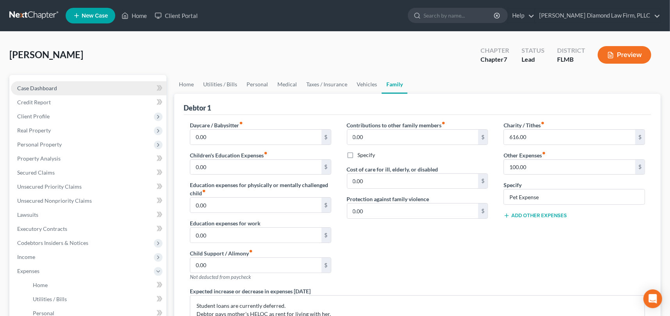
click at [65, 90] on link "Case Dashboard" at bounding box center [89, 88] width 156 height 14
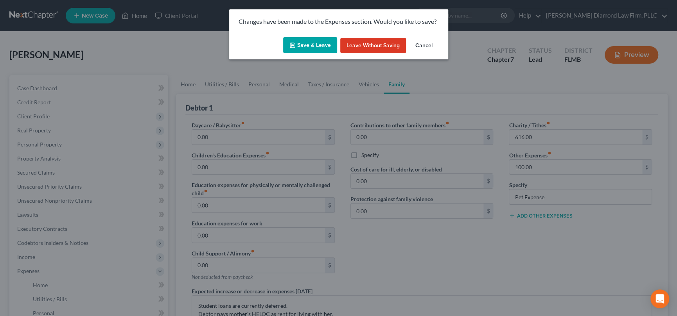
click at [314, 44] on button "Save & Leave" at bounding box center [310, 45] width 54 height 16
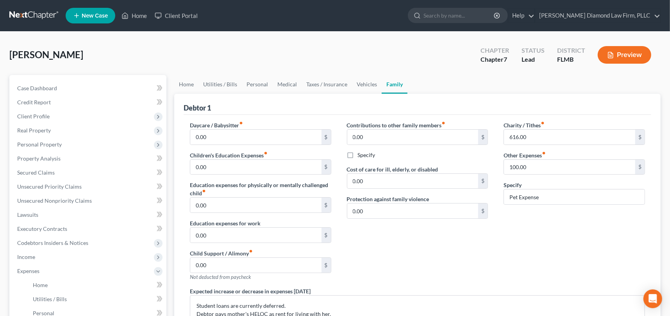
select select "8"
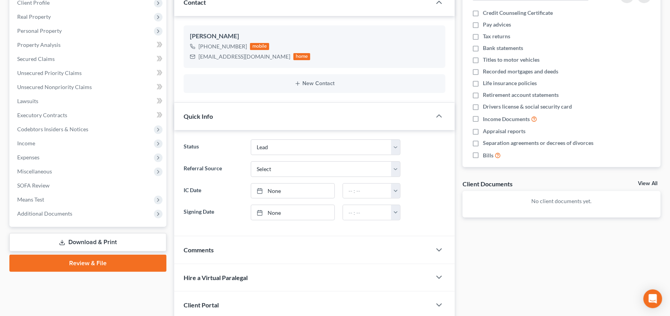
scroll to position [117, 0]
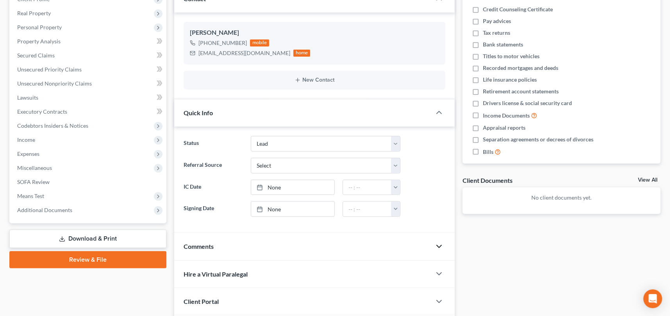
click at [439, 244] on icon "button" at bounding box center [439, 246] width 9 height 9
drag, startPoint x: 439, startPoint y: 246, endPoint x: 328, endPoint y: 230, distance: 111.4
click at [438, 246] on icon "button" at bounding box center [439, 246] width 9 height 9
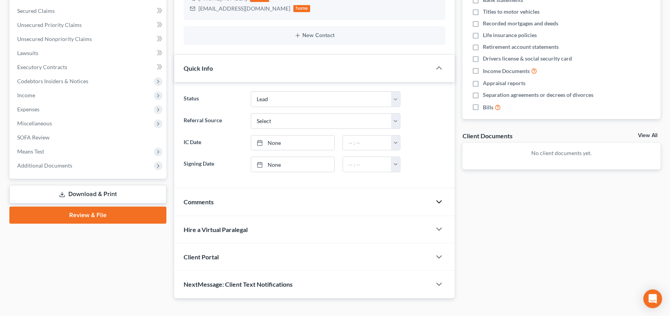
scroll to position [172, 0]
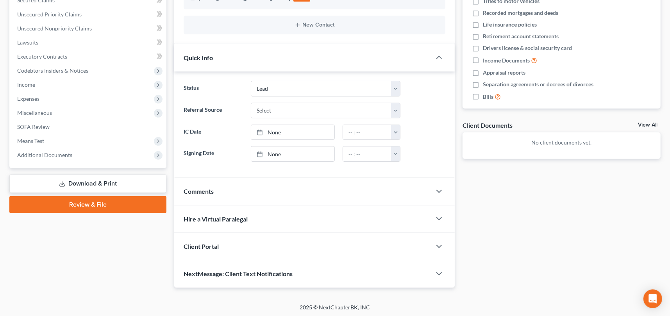
drag, startPoint x: 534, startPoint y: 242, endPoint x: 533, endPoint y: 248, distance: 6.3
click at [534, 242] on div "Docs Tasks Events Fees Timer 0% Completed Nothing here yet! Credit Counseling C…" at bounding box center [562, 95] width 206 height 385
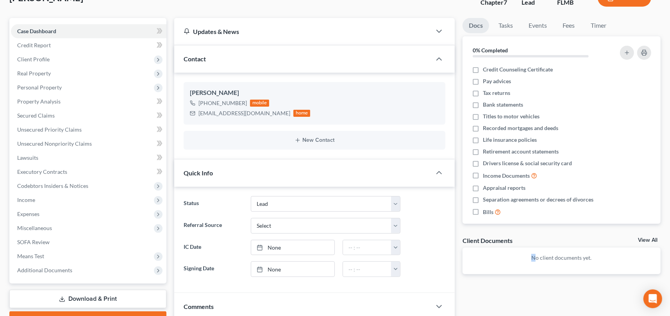
scroll to position [55, 0]
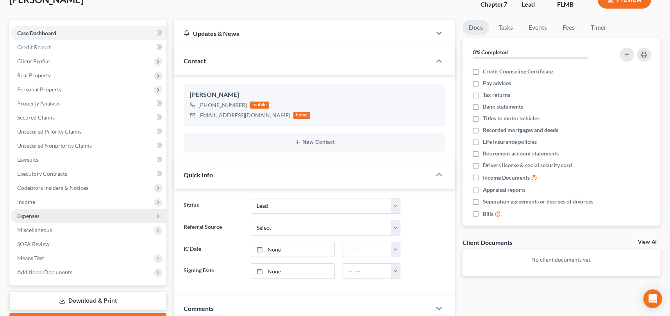
click at [48, 214] on span "Expenses" at bounding box center [89, 216] width 156 height 14
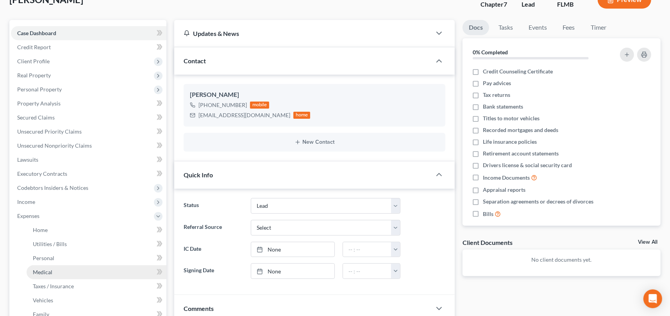
scroll to position [94, 0]
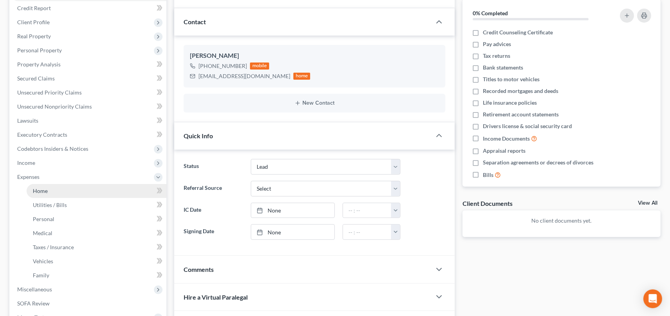
click at [50, 191] on link "Home" at bounding box center [97, 191] width 140 height 14
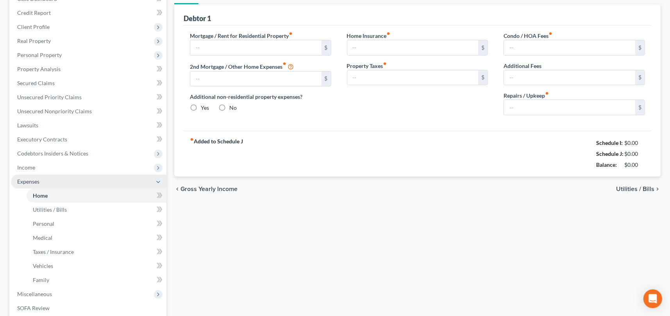
type input "1,074.20"
type input "0.00"
radio input "true"
type input "0.00"
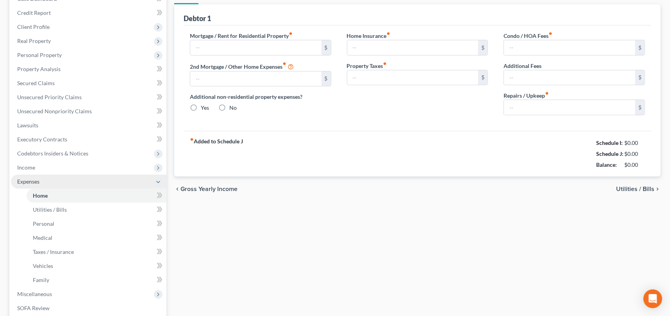
type input "0.00"
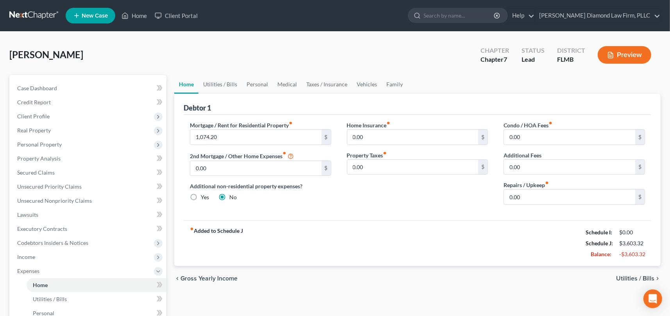
click at [391, 220] on div "fiber_manual_record Added to Schedule J Schedule I: $0.00 Schedule J: $3,603.32…" at bounding box center [418, 243] width 468 height 46
click at [426, 82] on ul "Home Utilities / Bills Personal Medical Taxes / Insurance Vehicles Family" at bounding box center [417, 84] width 487 height 19
click at [370, 85] on link "Vehicles" at bounding box center [367, 84] width 30 height 19
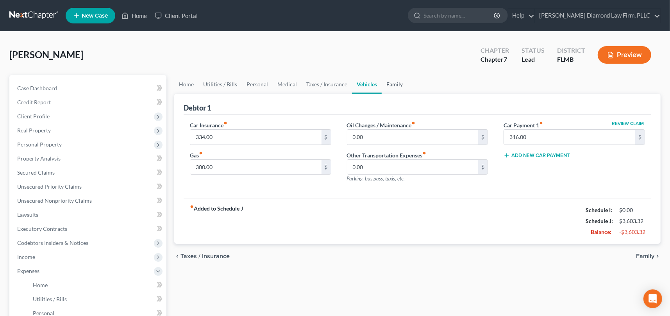
drag, startPoint x: 399, startPoint y: 86, endPoint x: 394, endPoint y: 87, distance: 4.8
click at [399, 86] on link "Family" at bounding box center [395, 84] width 26 height 19
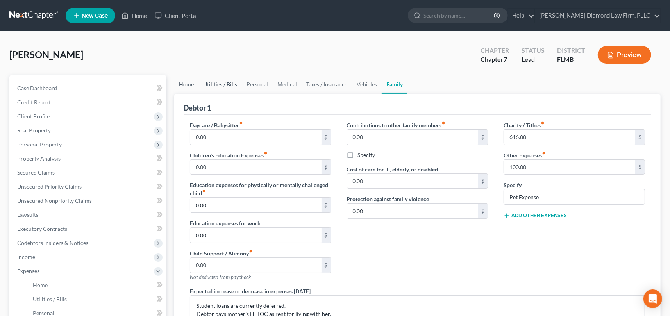
drag, startPoint x: 186, startPoint y: 81, endPoint x: 213, endPoint y: 89, distance: 27.7
click at [186, 81] on link "Home" at bounding box center [186, 84] width 24 height 19
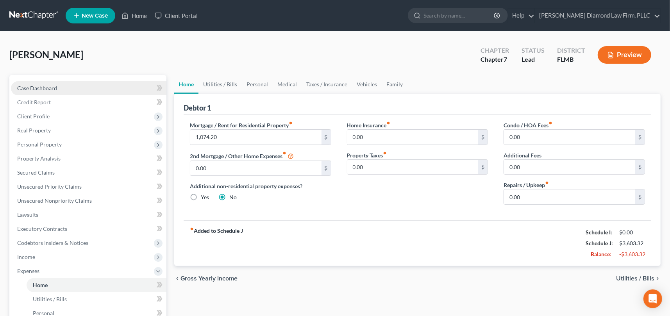
click at [50, 90] on span "Case Dashboard" at bounding box center [37, 88] width 40 height 7
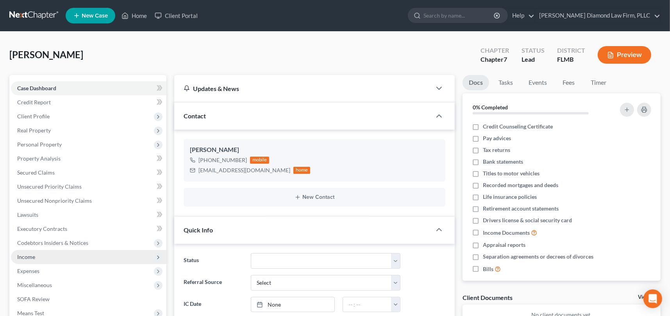
click at [53, 255] on span "Income" at bounding box center [89, 257] width 156 height 14
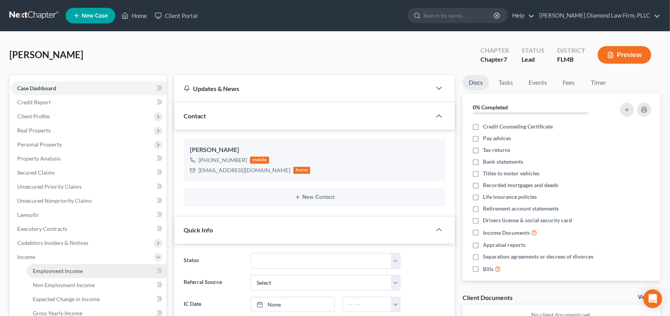
click at [53, 273] on span "Employment Income" at bounding box center [58, 271] width 50 height 7
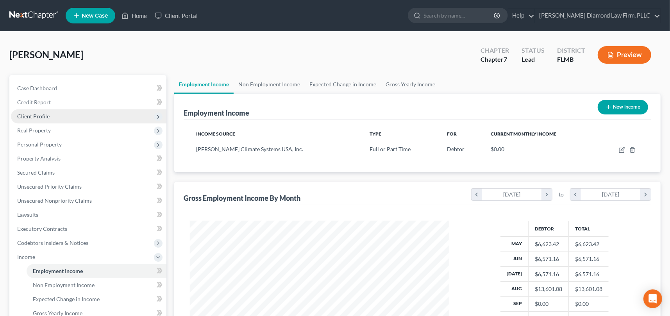
click at [48, 118] on span "Client Profile" at bounding box center [33, 116] width 32 height 7
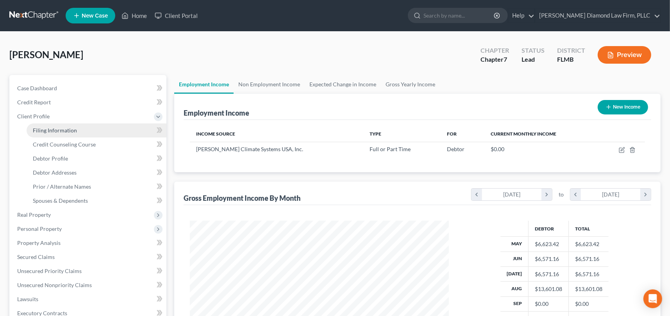
click at [64, 134] on link "Filing Information" at bounding box center [97, 131] width 140 height 14
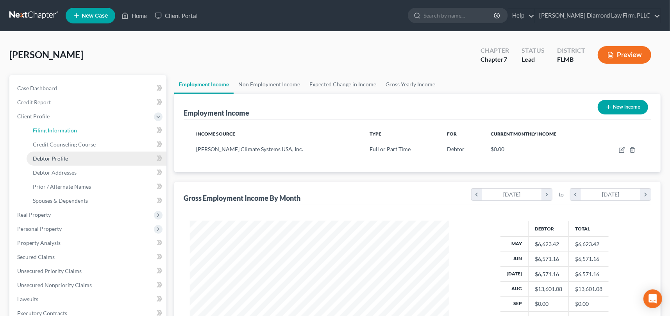
select select "1"
select select "0"
select select "15"
select select "0"
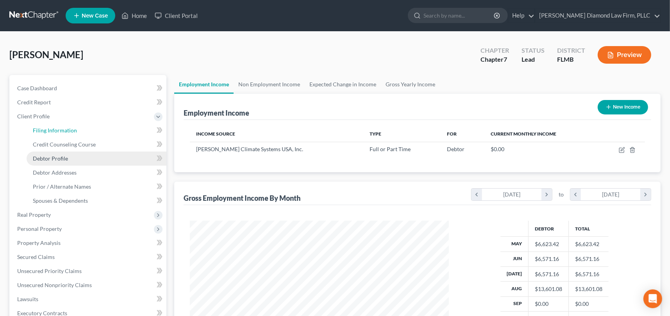
select select "9"
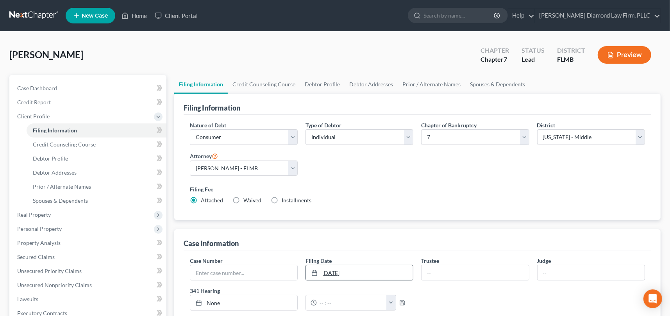
click at [314, 274] on icon at bounding box center [315, 273] width 6 height 6
click at [341, 248] on div "Case Information" at bounding box center [418, 239] width 468 height 21
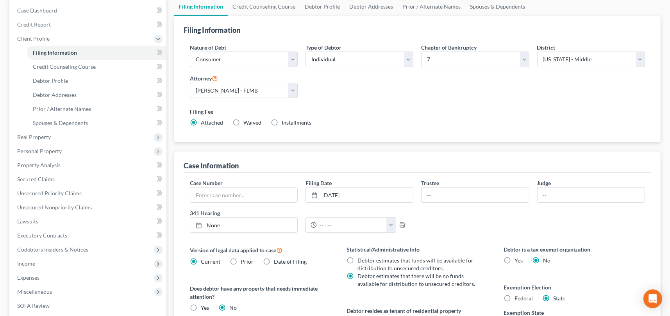
scroll to position [78, 0]
click at [409, 192] on link "[DATE]" at bounding box center [359, 194] width 107 height 15
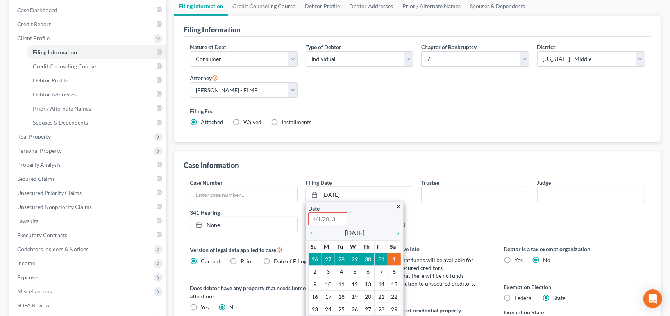
click at [397, 206] on icon "close" at bounding box center [399, 207] width 6 height 6
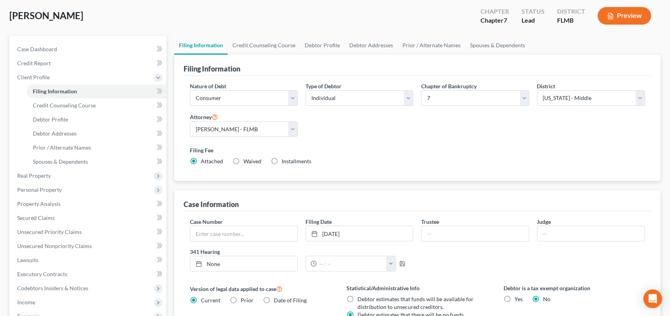
scroll to position [0, 0]
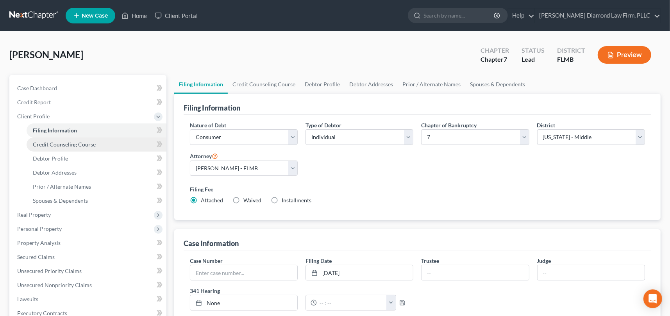
click at [64, 147] on span "Credit Counseling Course" at bounding box center [64, 144] width 63 height 7
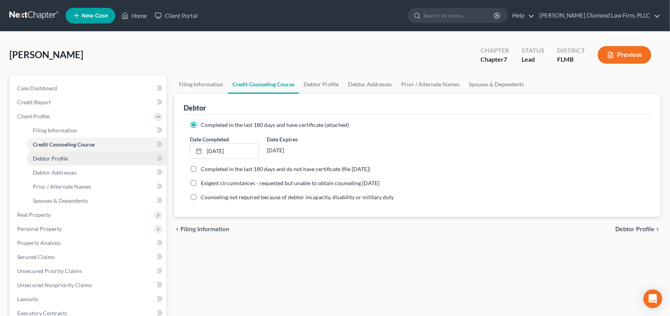
click at [56, 159] on span "Debtor Profile" at bounding box center [50, 158] width 35 height 7
select select "3"
select select "0"
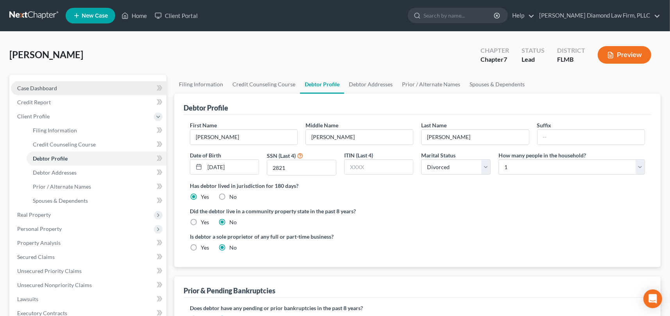
click at [41, 89] on span "Case Dashboard" at bounding box center [37, 88] width 40 height 7
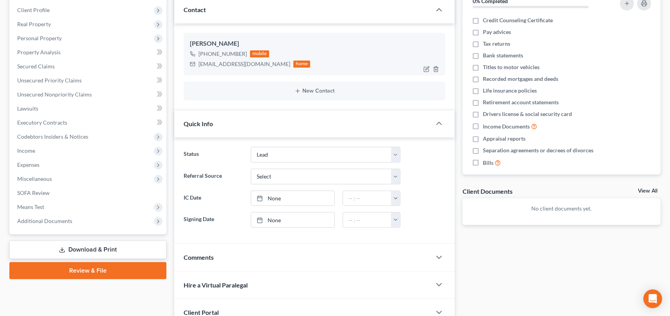
scroll to position [117, 0]
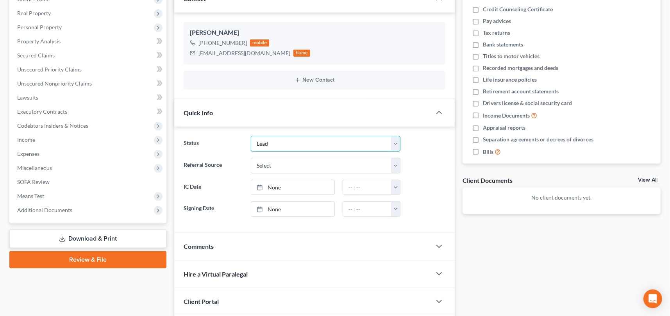
click at [278, 145] on select "Discharged Discharge Litigation Dismissal Notice Dismissed Filed Filed / Pre 34…" at bounding box center [326, 144] width 150 height 16
click at [251, 136] on select "Discharged Discharge Litigation Dismissal Notice Dismissed Filed Filed / Pre 34…" at bounding box center [326, 144] width 150 height 16
click at [234, 139] on label "Status" at bounding box center [214, 144] width 68 height 16
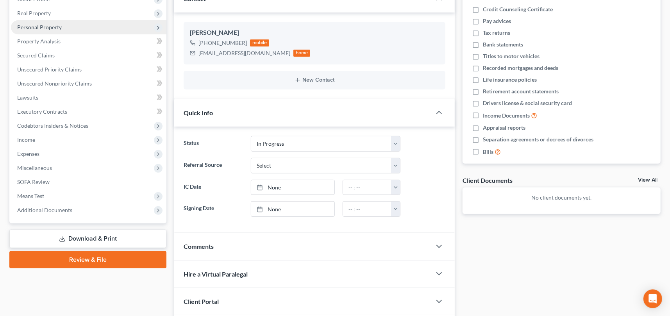
click at [36, 25] on span "Personal Property" at bounding box center [39, 27] width 45 height 7
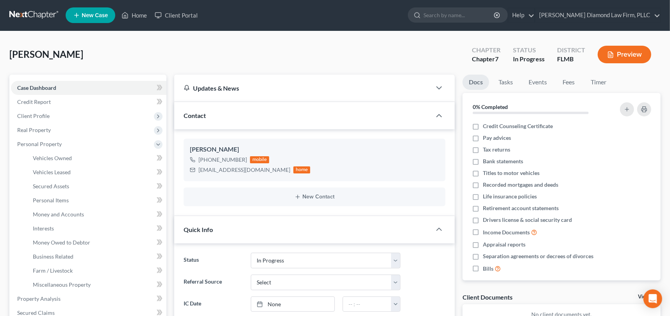
scroll to position [0, 0]
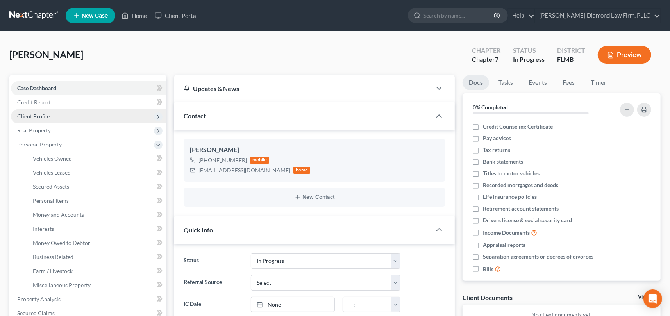
click at [48, 116] on span "Client Profile" at bounding box center [33, 116] width 32 height 7
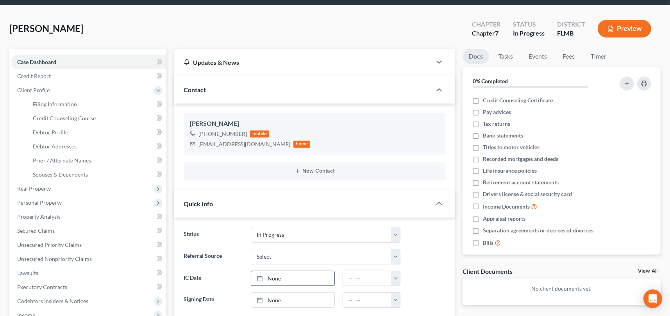
scroll to position [78, 0]
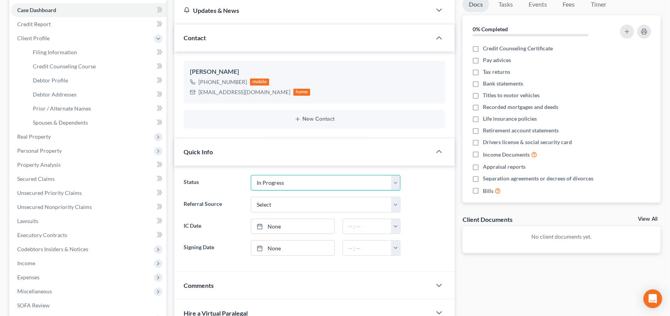
drag, startPoint x: 287, startPoint y: 186, endPoint x: 286, endPoint y: 176, distance: 10.2
click at [287, 186] on select "Discharged Discharge Litigation Dismissal Notice Dismissed Filed Filed / Pre 34…" at bounding box center [326, 183] width 150 height 16
select select "8"
click at [251, 175] on select "Discharged Discharge Litigation Dismissal Notice Dismissed Filed Filed / Pre 34…" at bounding box center [326, 183] width 150 height 16
click at [46, 51] on span "Filing Information" at bounding box center [55, 52] width 44 height 7
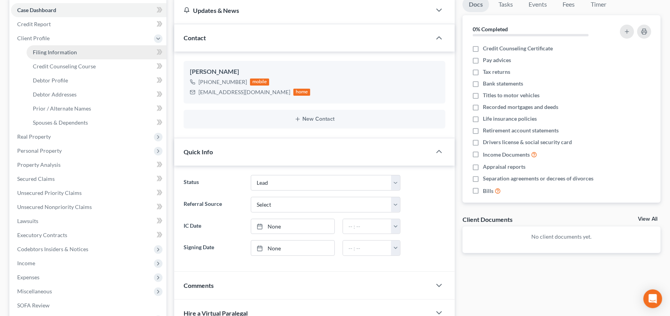
select select "1"
select select "0"
select select "15"
select select "0"
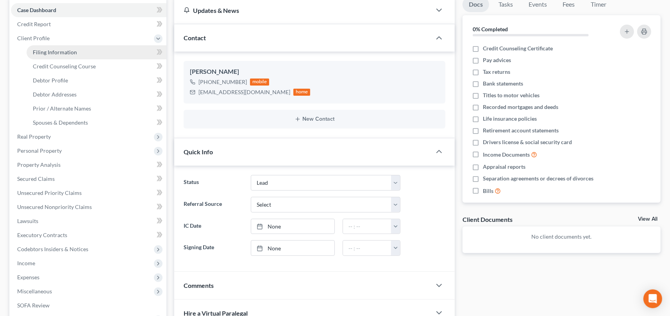
select select "9"
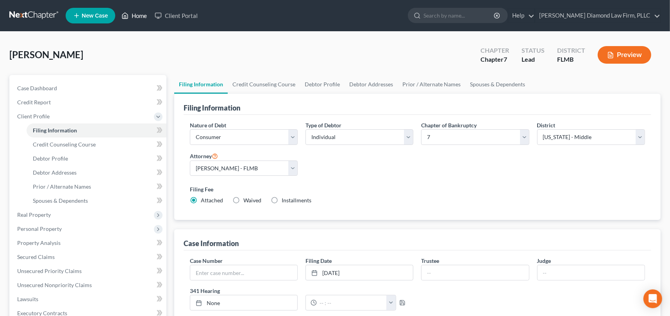
click at [139, 19] on link "Home" at bounding box center [134, 16] width 33 height 14
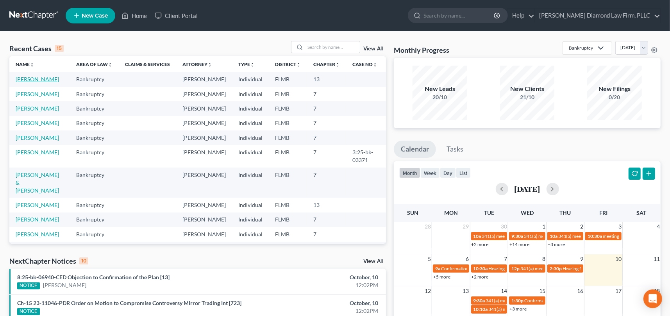
click at [32, 81] on link "[PERSON_NAME]" at bounding box center [37, 79] width 43 height 7
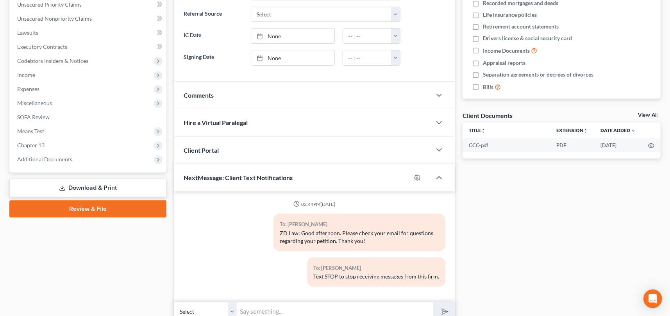
scroll to position [195, 0]
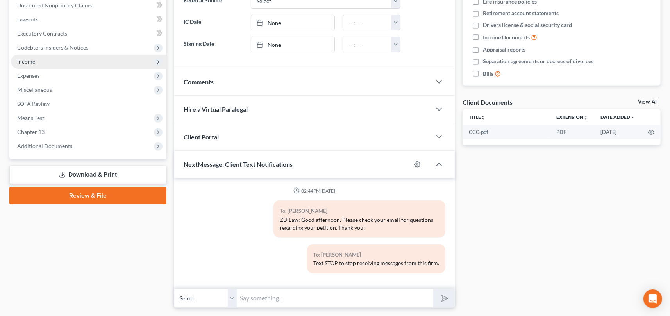
click at [155, 61] on icon at bounding box center [158, 62] width 6 height 6
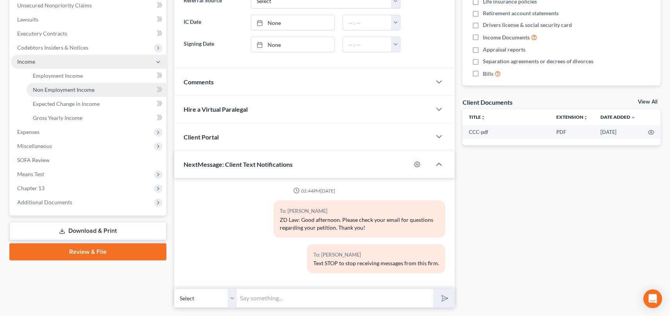
click at [55, 88] on span "Non Employment Income" at bounding box center [64, 89] width 62 height 7
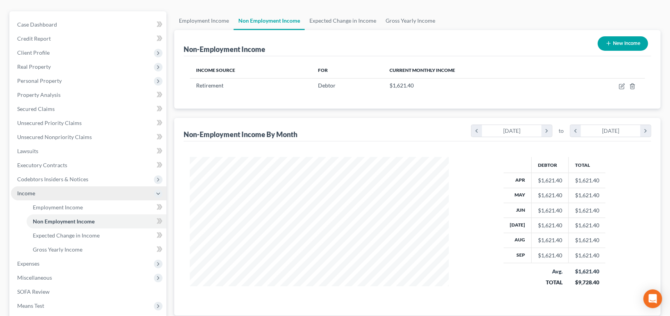
scroll to position [39, 0]
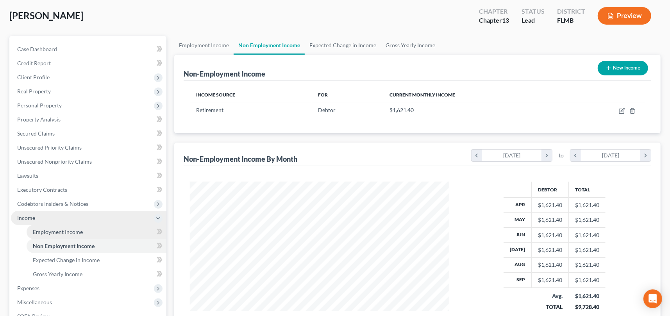
click at [68, 233] on span "Employment Income" at bounding box center [58, 232] width 50 height 7
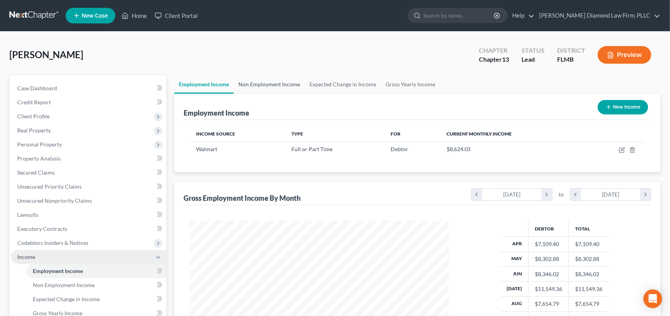
click at [277, 83] on link "Non Employment Income" at bounding box center [269, 84] width 71 height 19
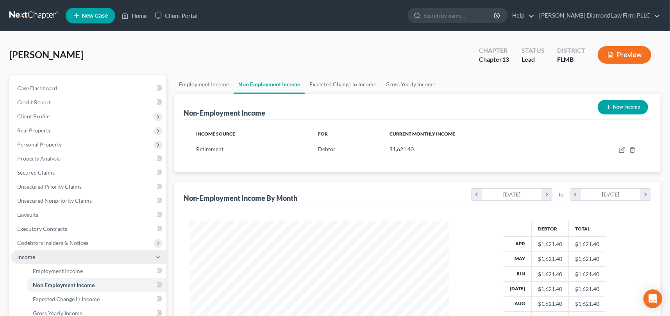
scroll to position [140, 274]
